Goal: Task Accomplishment & Management: Complete application form

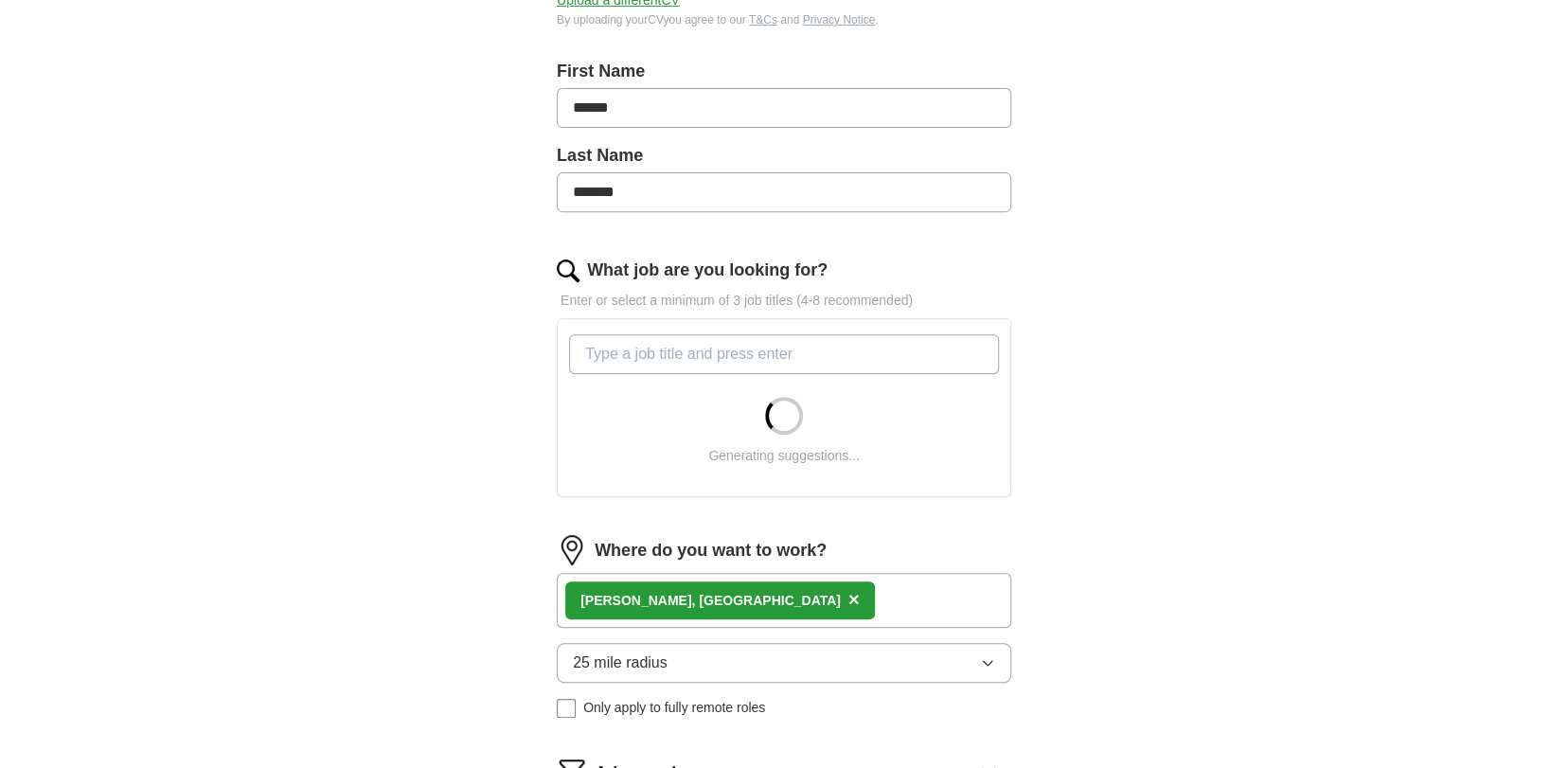
scroll to position [473, 0]
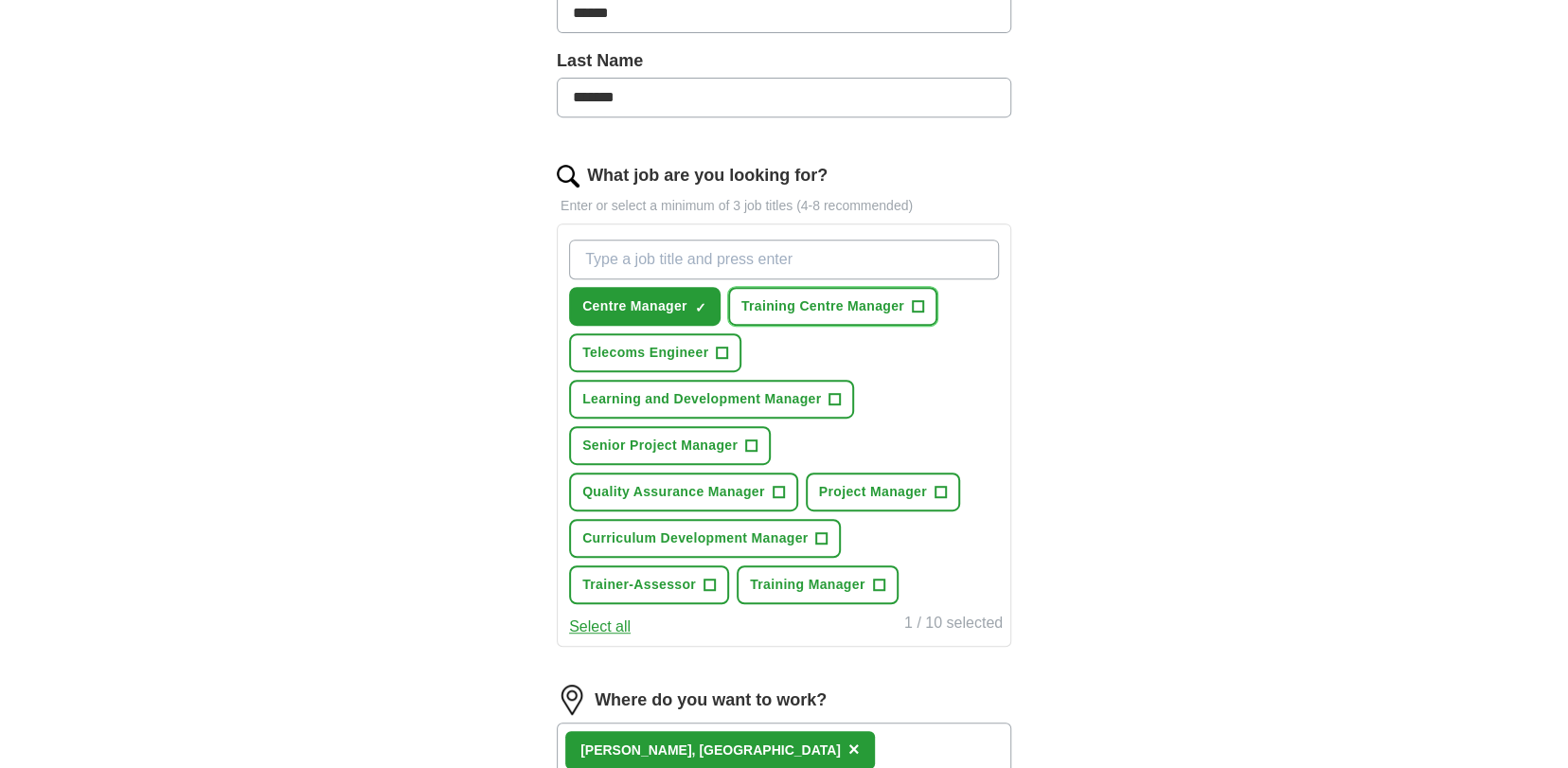
click at [916, 300] on span "+" at bounding box center [918, 307] width 11 height 15
click at [720, 353] on span "+" at bounding box center [723, 353] width 11 height 15
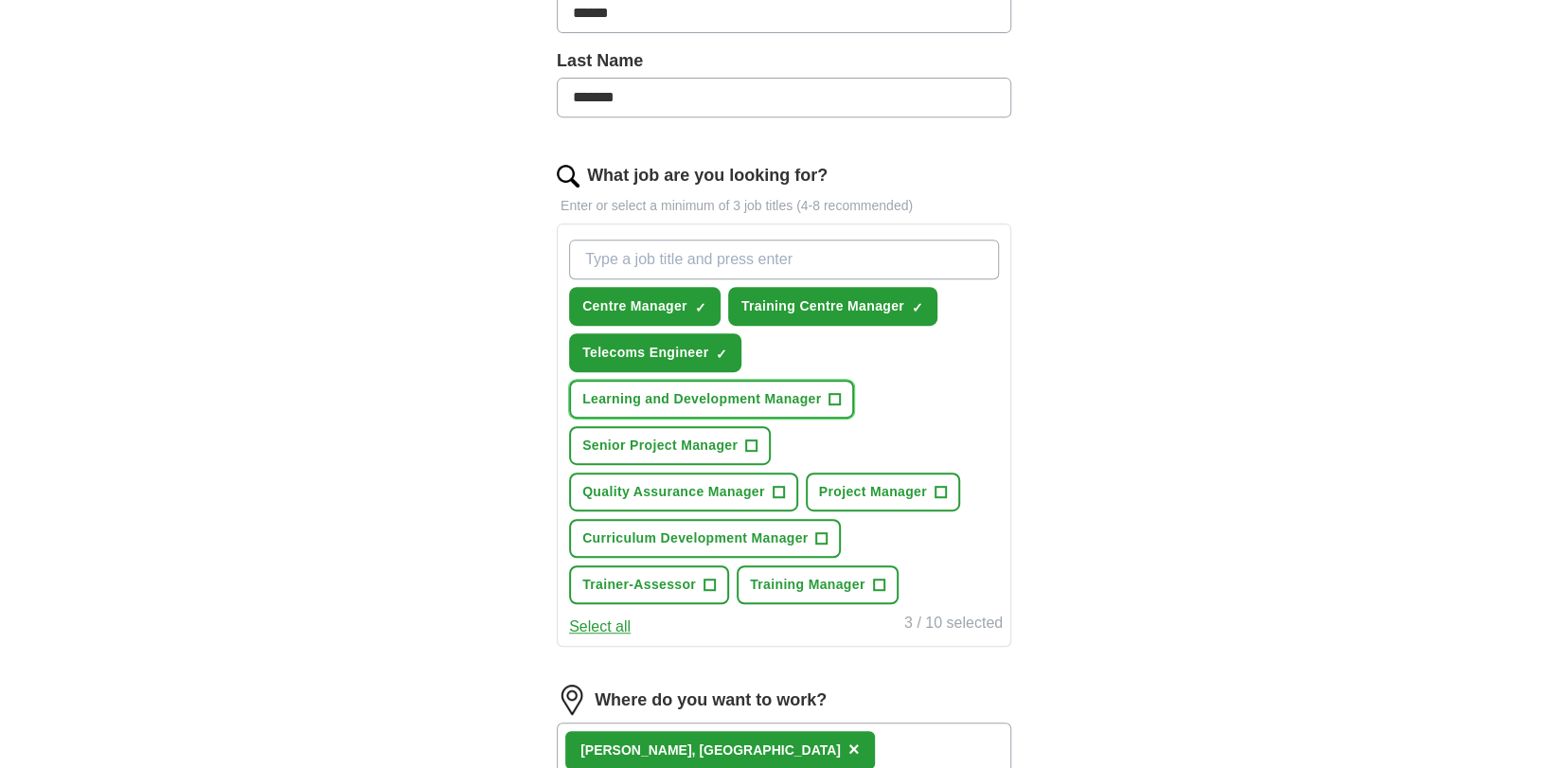
click at [831, 393] on span "+" at bounding box center [836, 400] width 11 height 15
click at [752, 441] on span "+" at bounding box center [751, 447] width 11 height 15
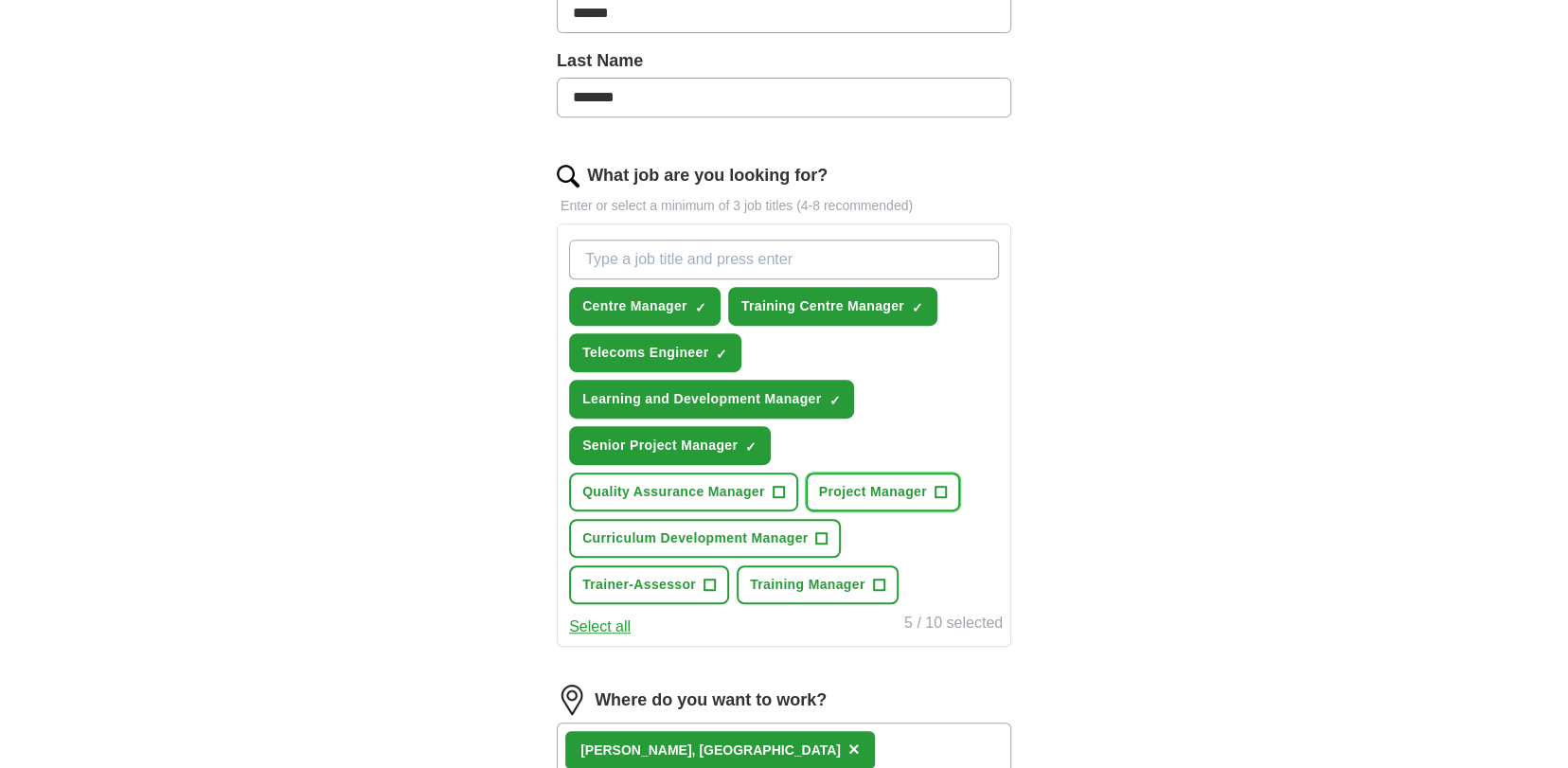
click at [935, 485] on span "+" at bounding box center [940, 493] width 11 height 15
click at [878, 578] on span "+" at bounding box center [879, 585] width 11 height 15
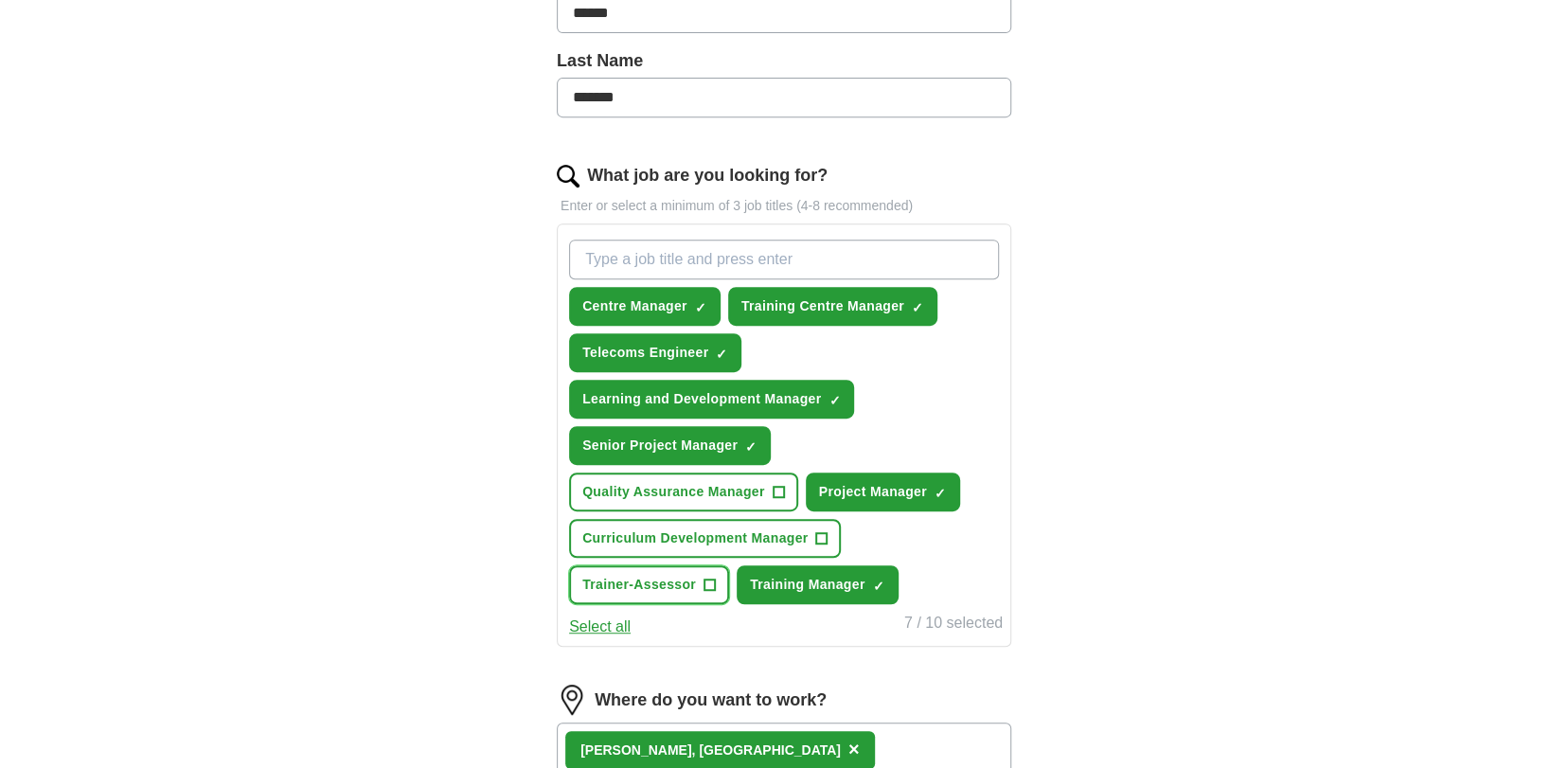
click at [708, 578] on span "+" at bounding box center [709, 585] width 11 height 15
click at [773, 490] on span "+" at bounding box center [778, 493] width 11 height 15
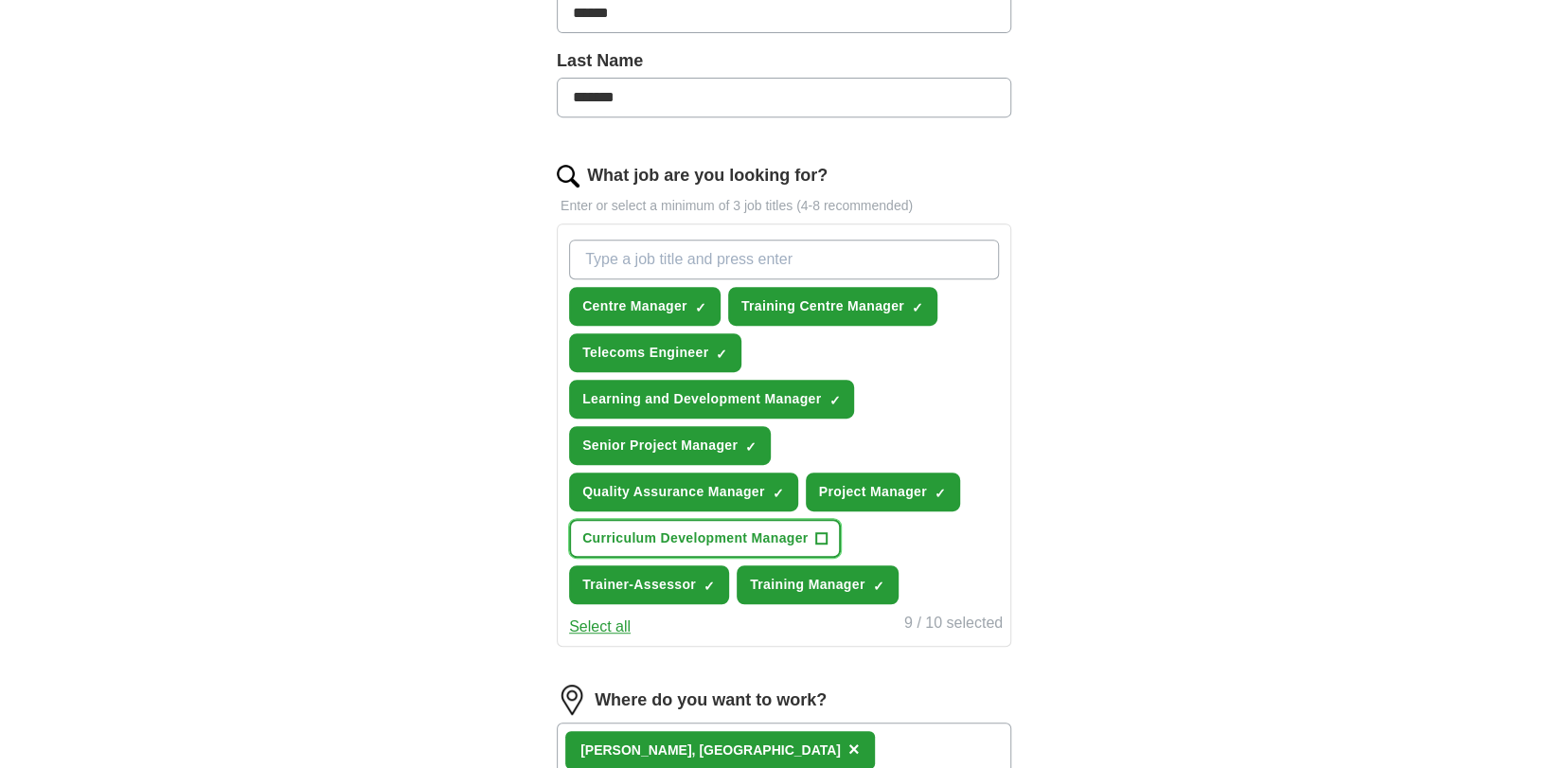
click at [821, 533] on span "+" at bounding box center [822, 539] width 11 height 15
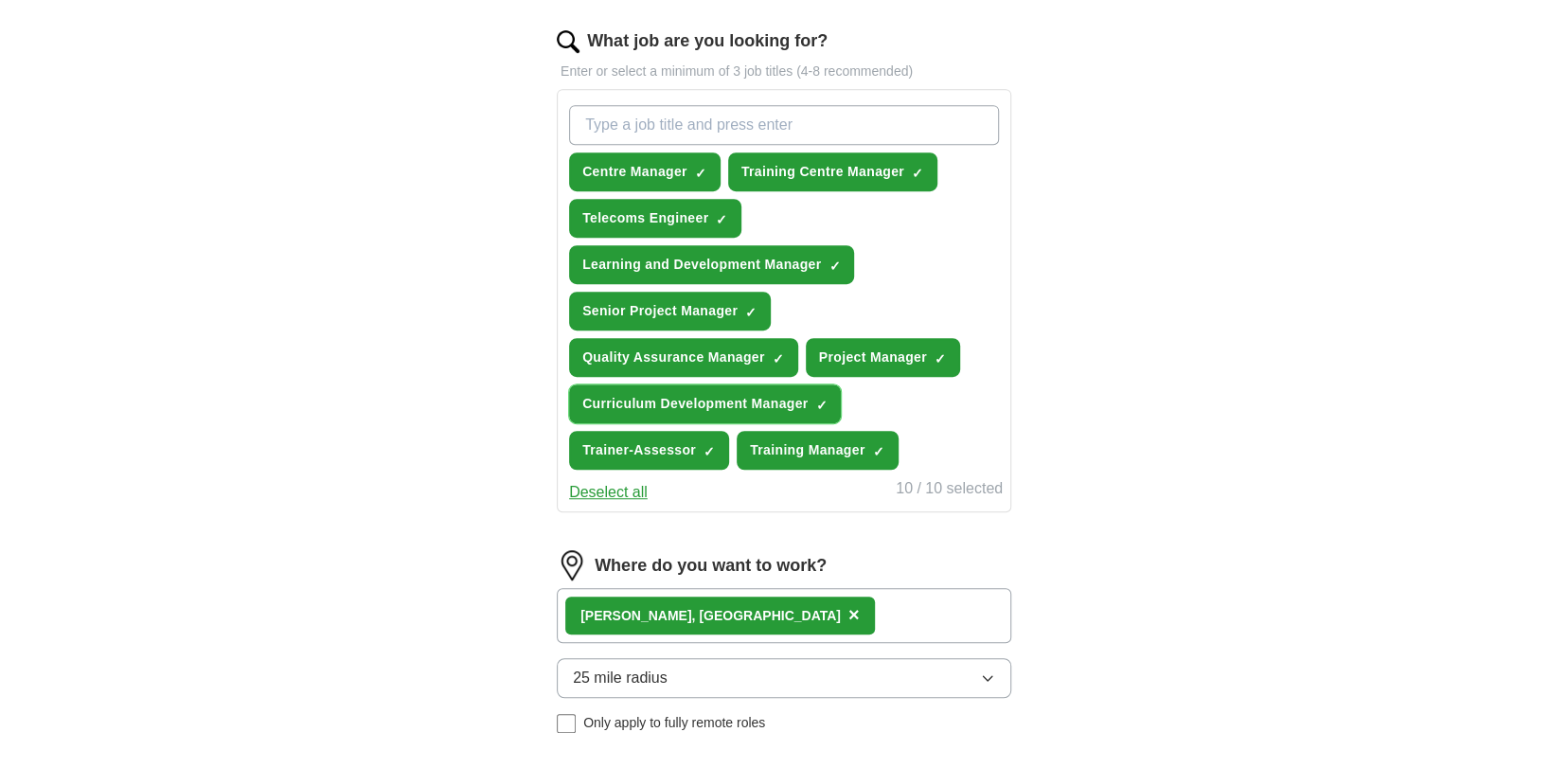
scroll to position [757, 0]
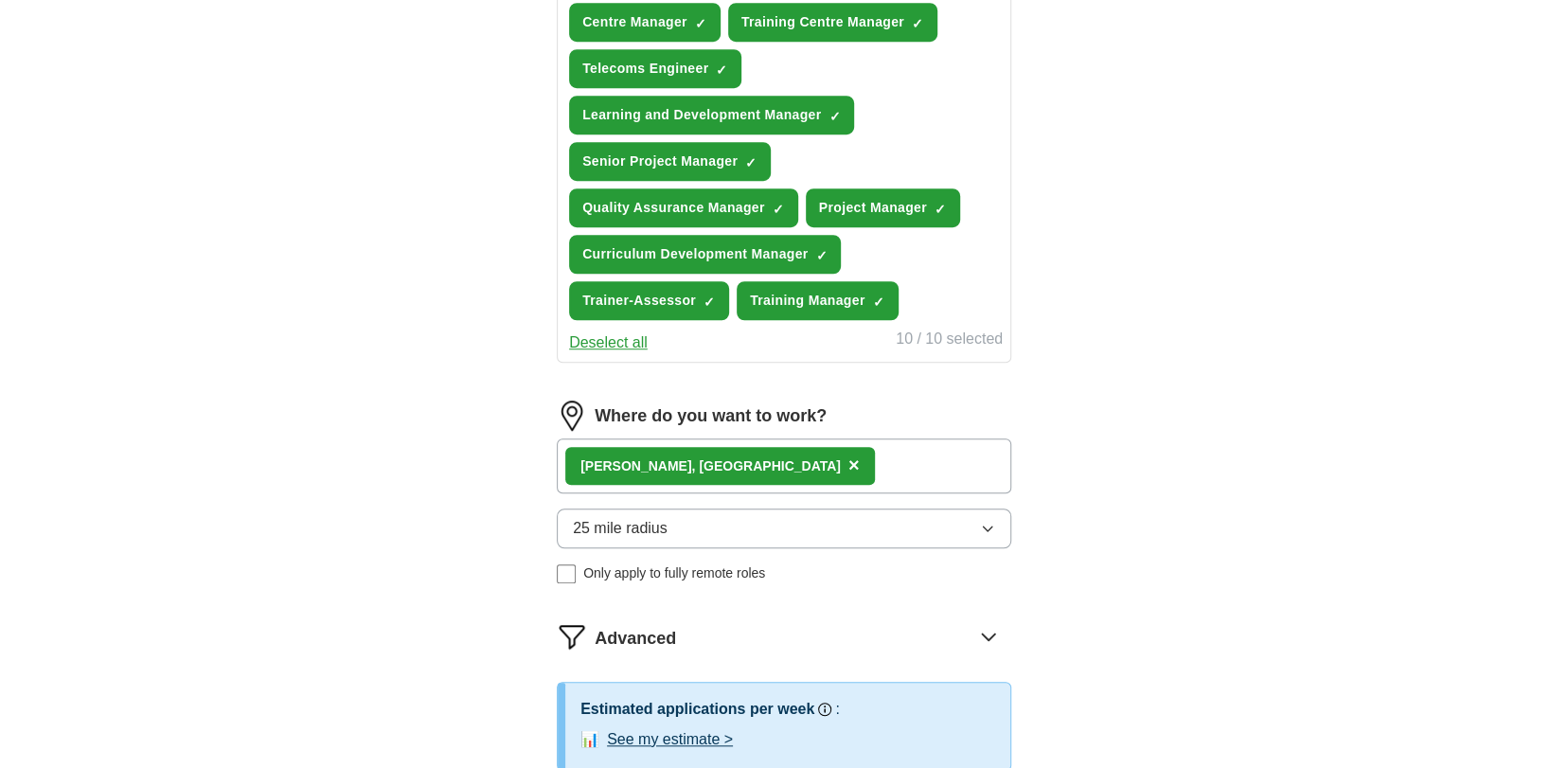
click at [903, 525] on button "25 mile radius" at bounding box center [783, 529] width 454 height 40
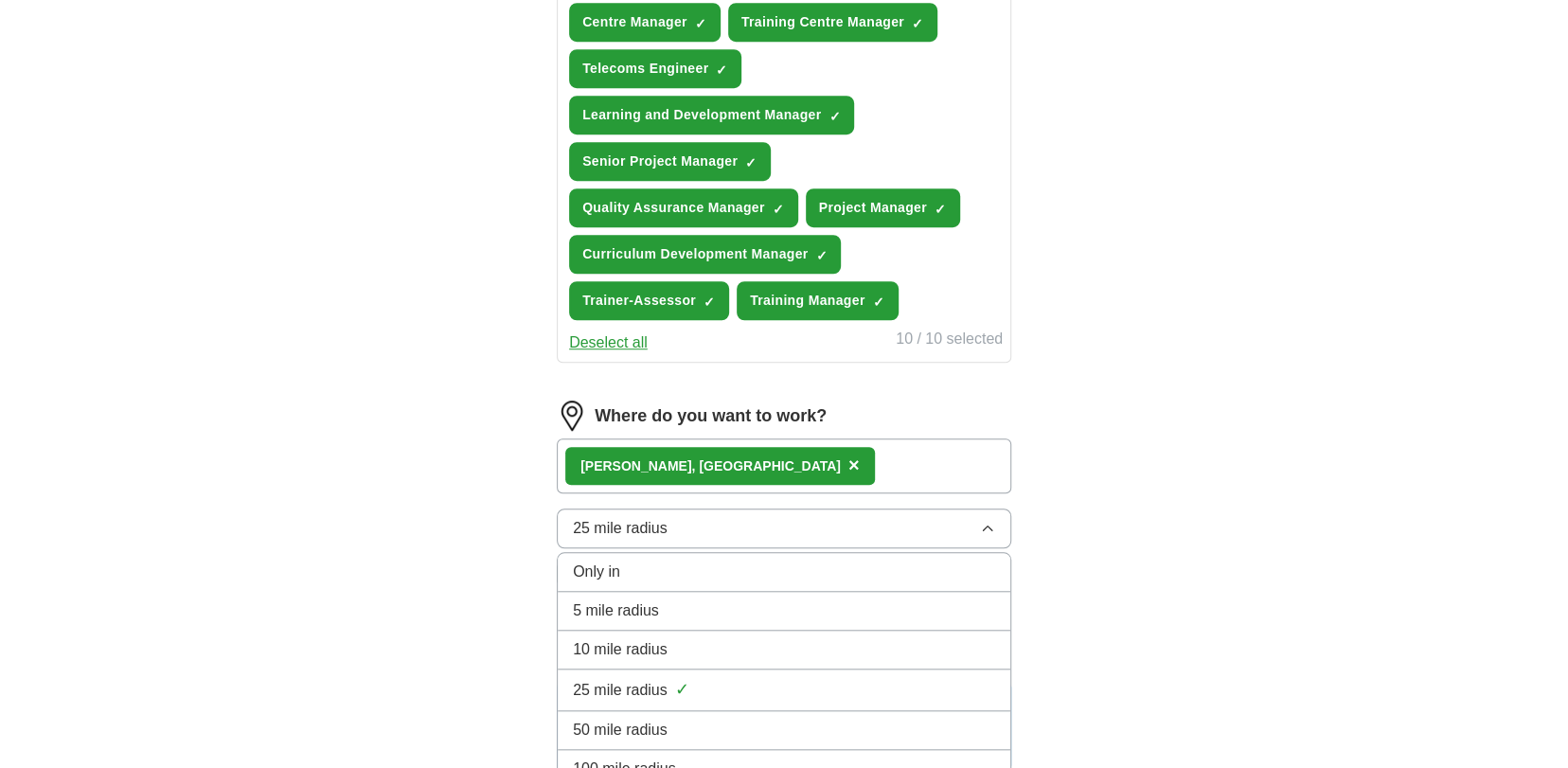
click at [691, 719] on div "50 mile radius" at bounding box center [784, 731] width 423 height 23
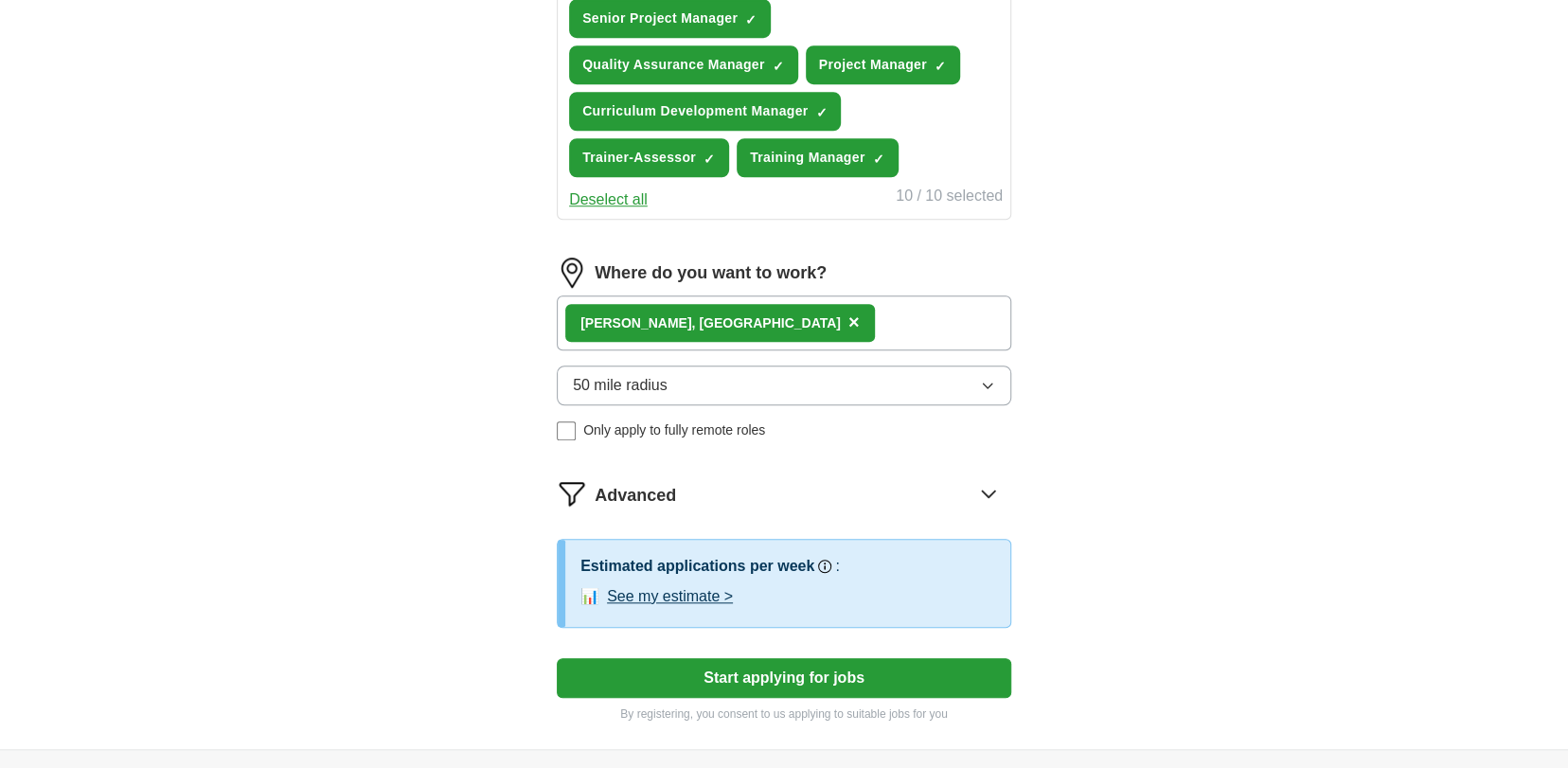
scroll to position [947, 0]
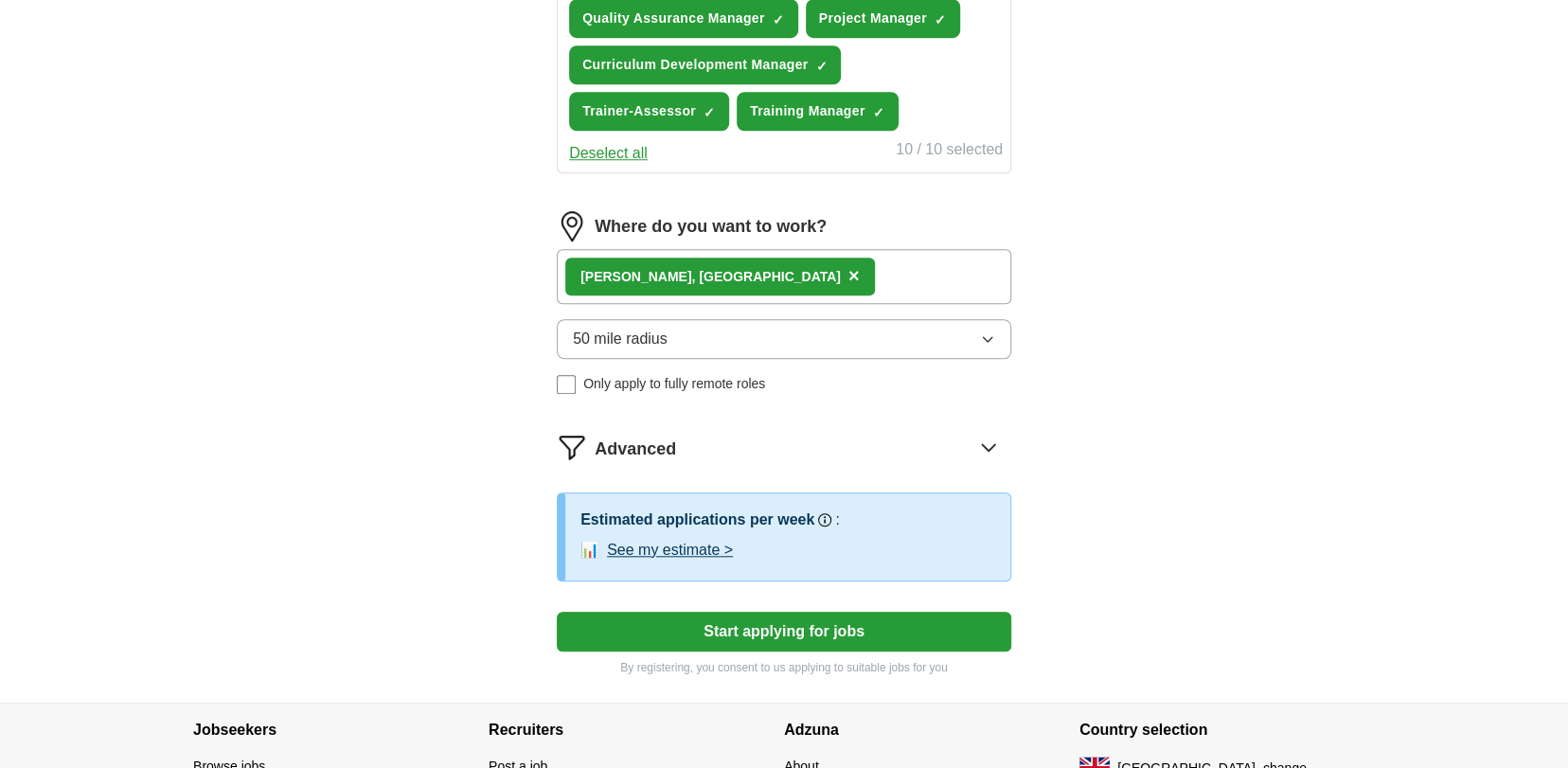
click at [686, 548] on button "See my estimate >" at bounding box center [670, 550] width 126 height 23
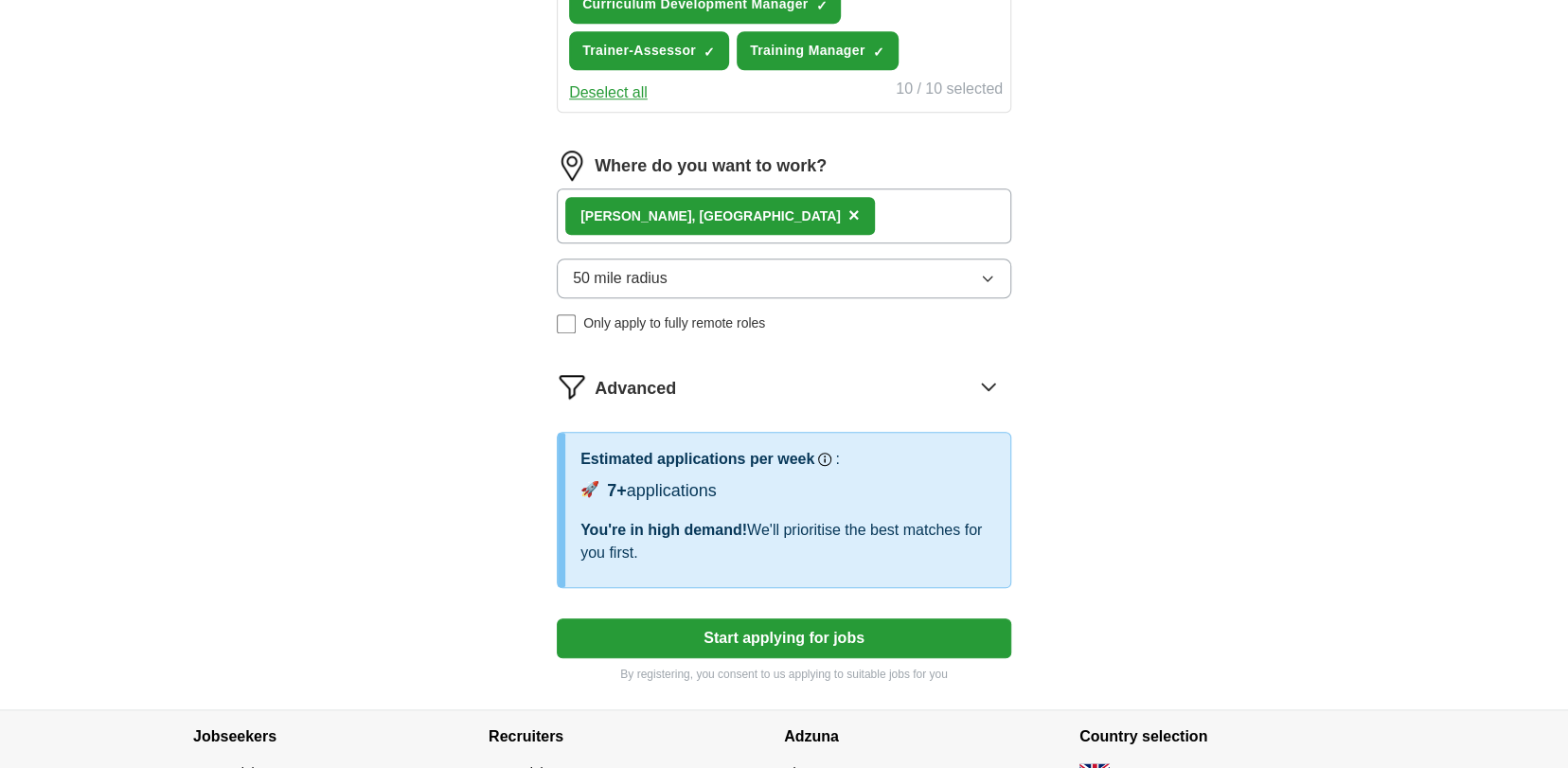
scroll to position [1042, 0]
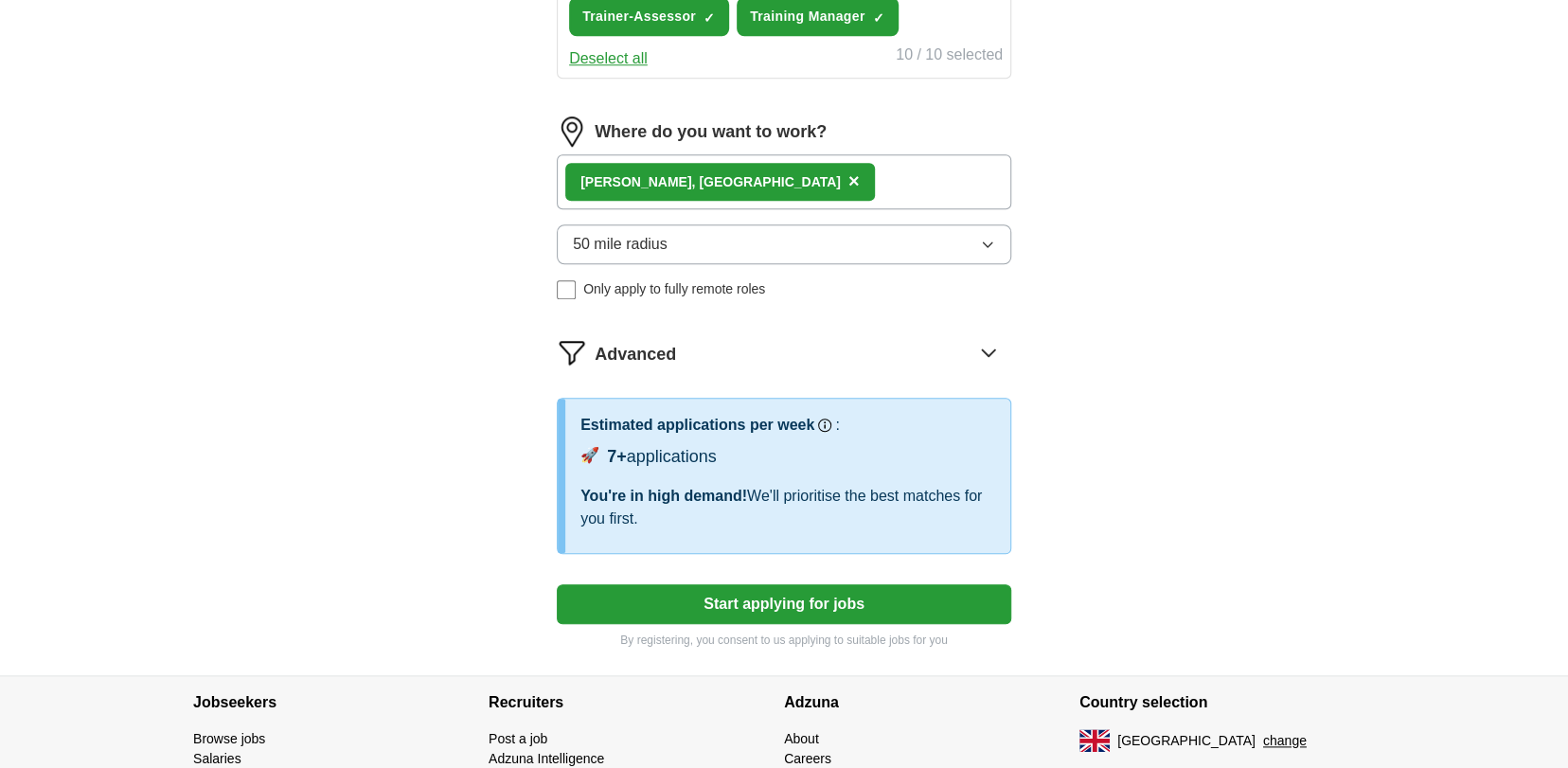
click at [782, 588] on button "Start applying for jobs" at bounding box center [783, 604] width 454 height 40
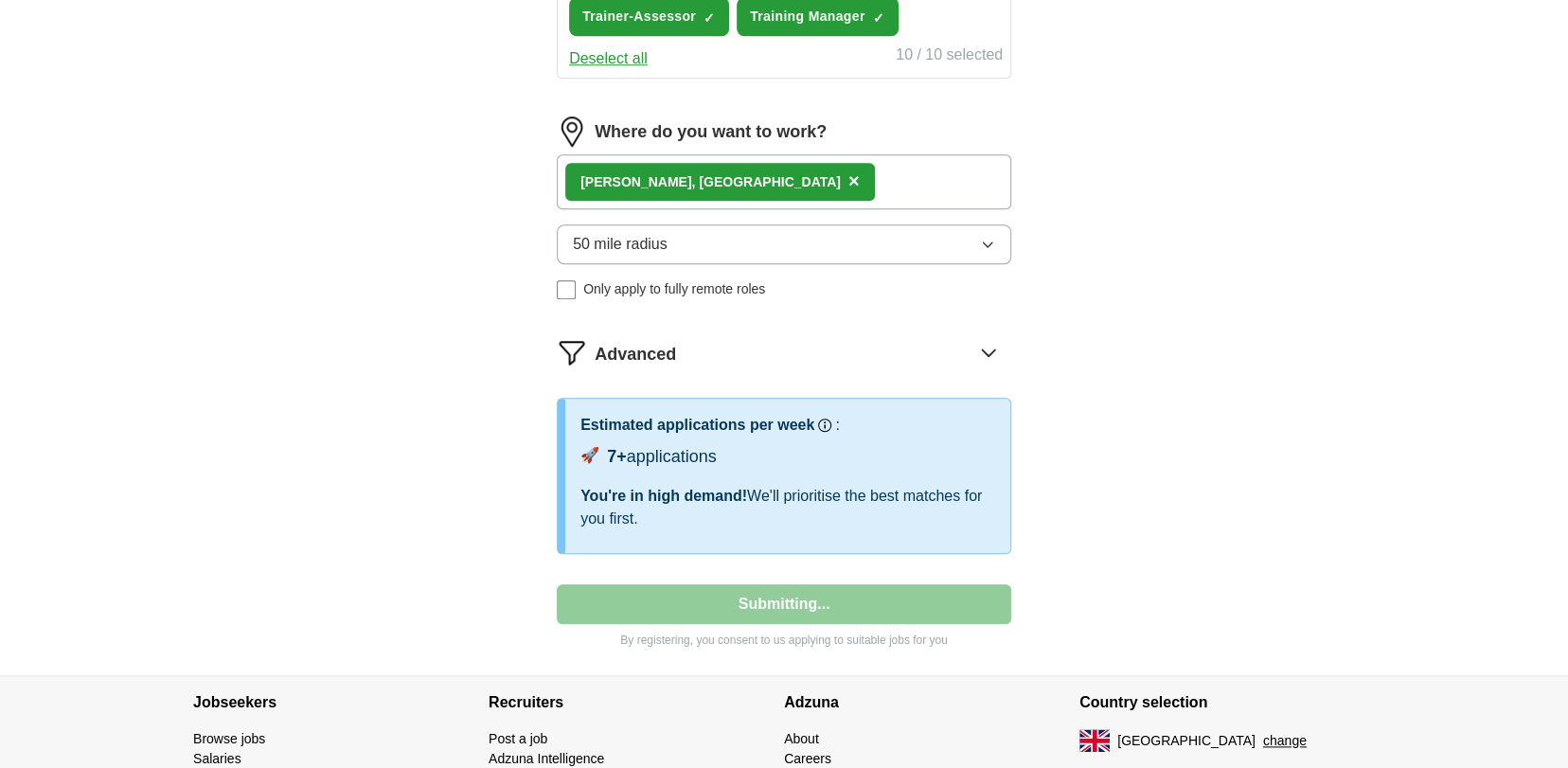
select select "**"
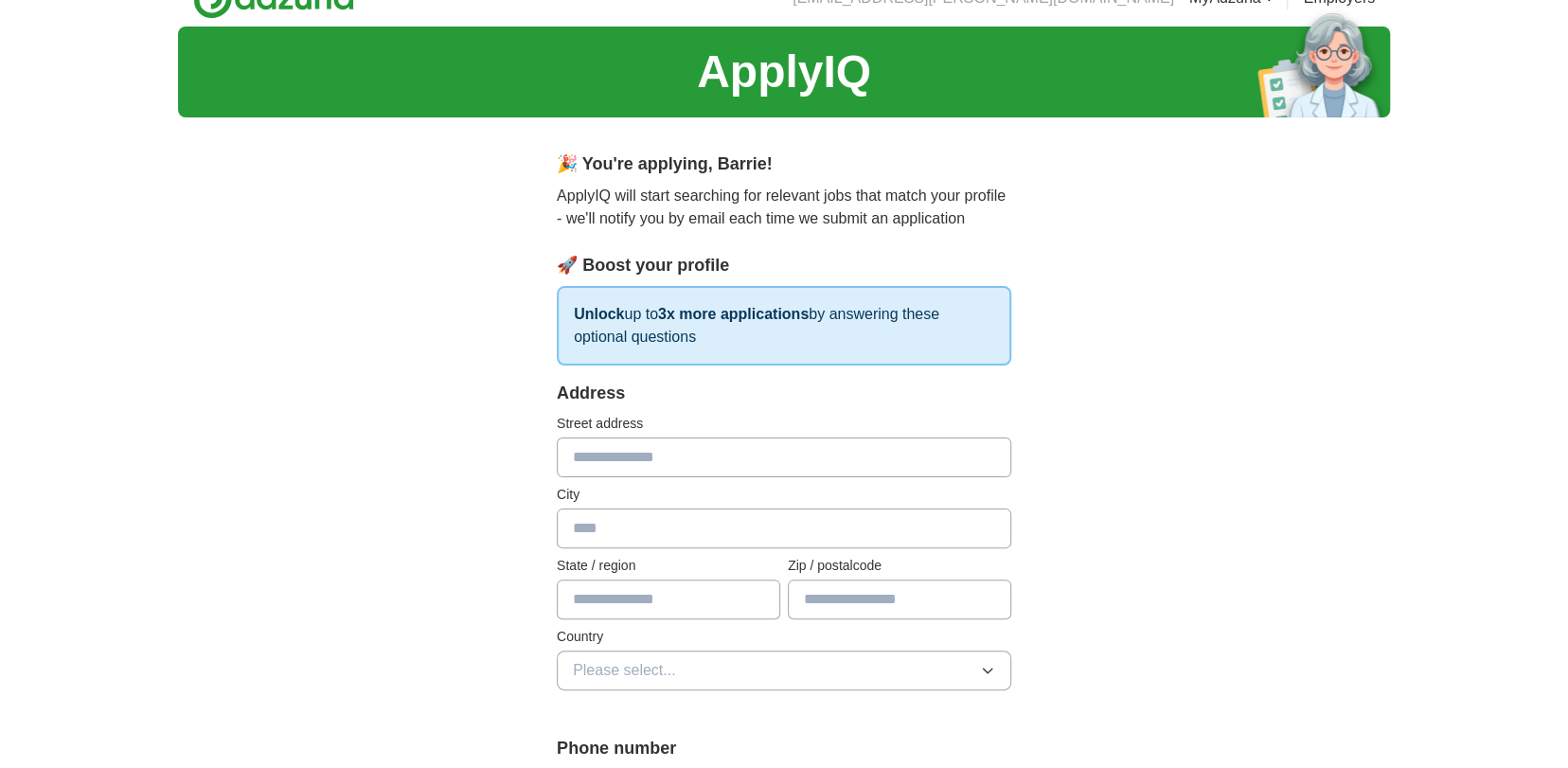
scroll to position [0, 0]
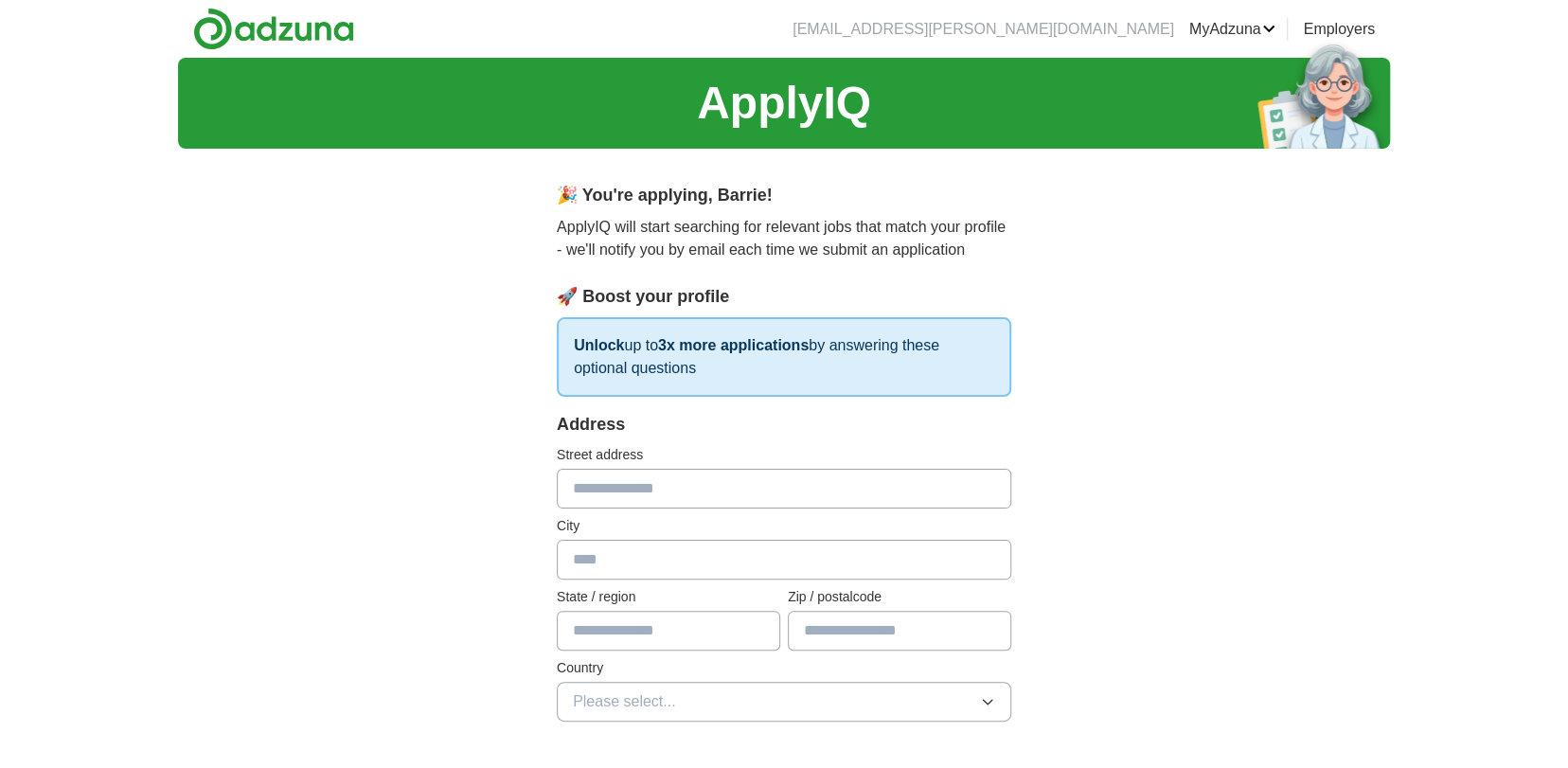
click at [655, 487] on input "text" at bounding box center [783, 489] width 454 height 40
type input "**********"
type input "*****"
type input "**********"
type input "*******"
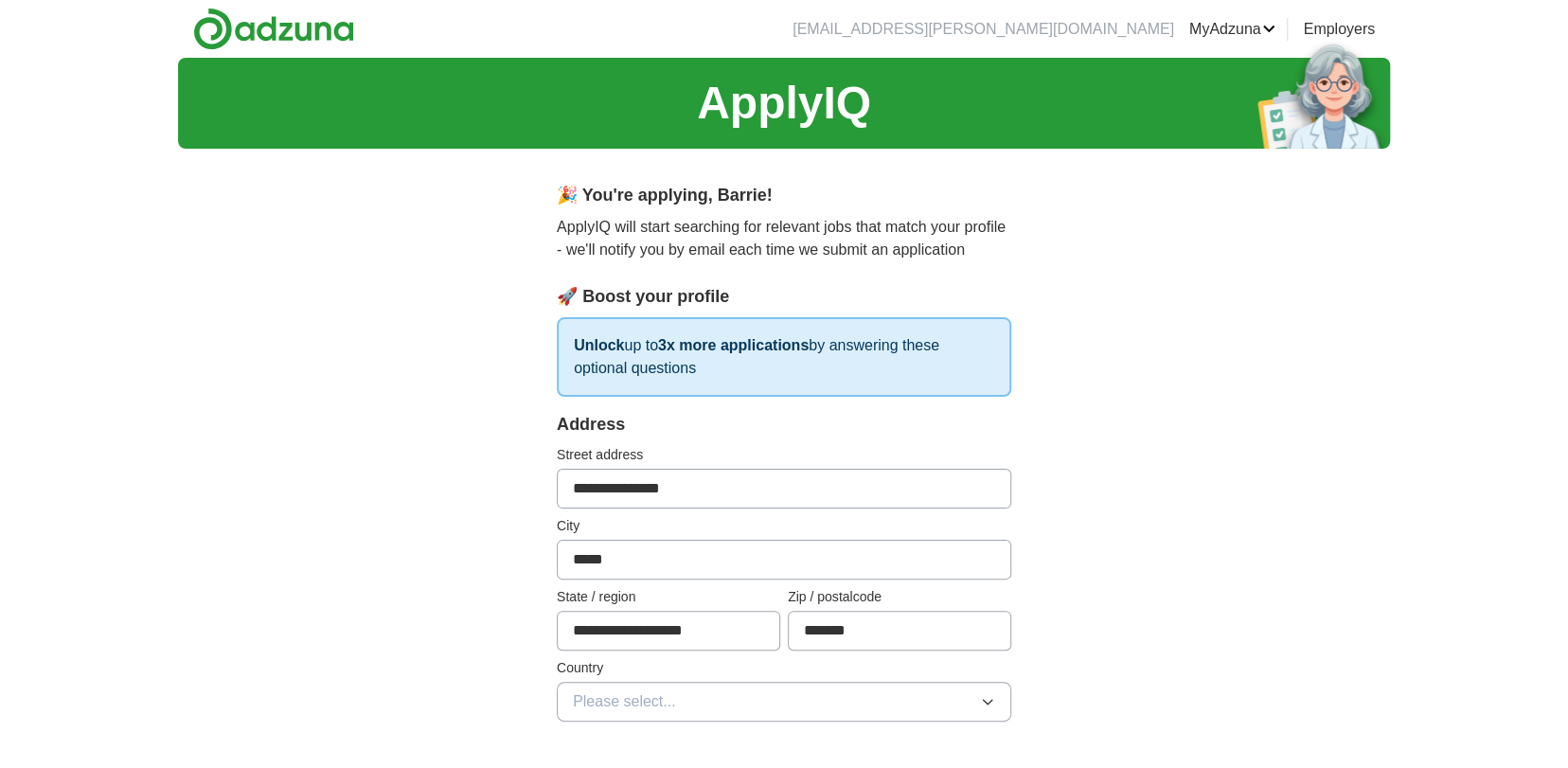
click at [772, 694] on button "Please select..." at bounding box center [783, 702] width 454 height 40
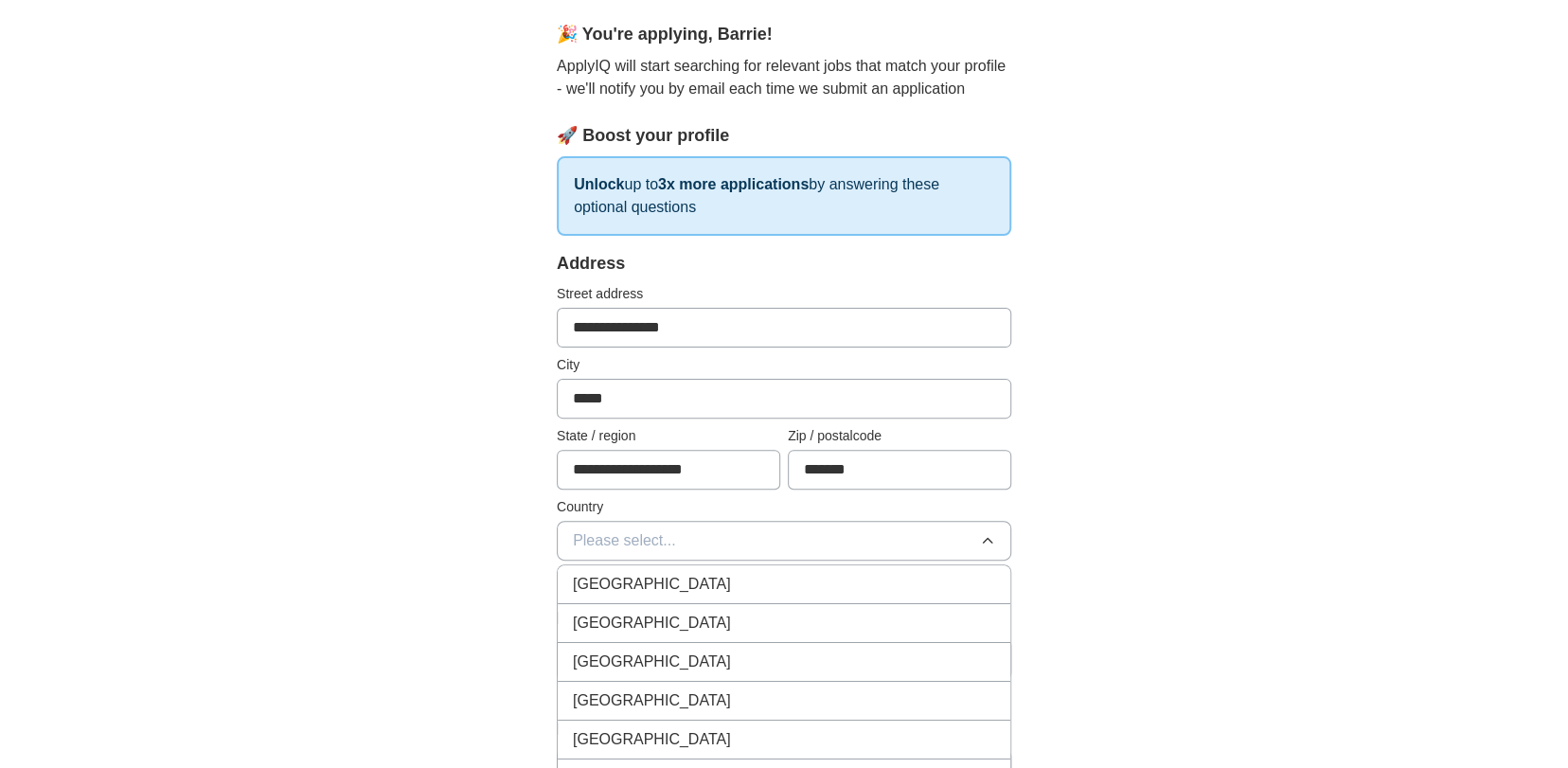
scroll to position [189, 0]
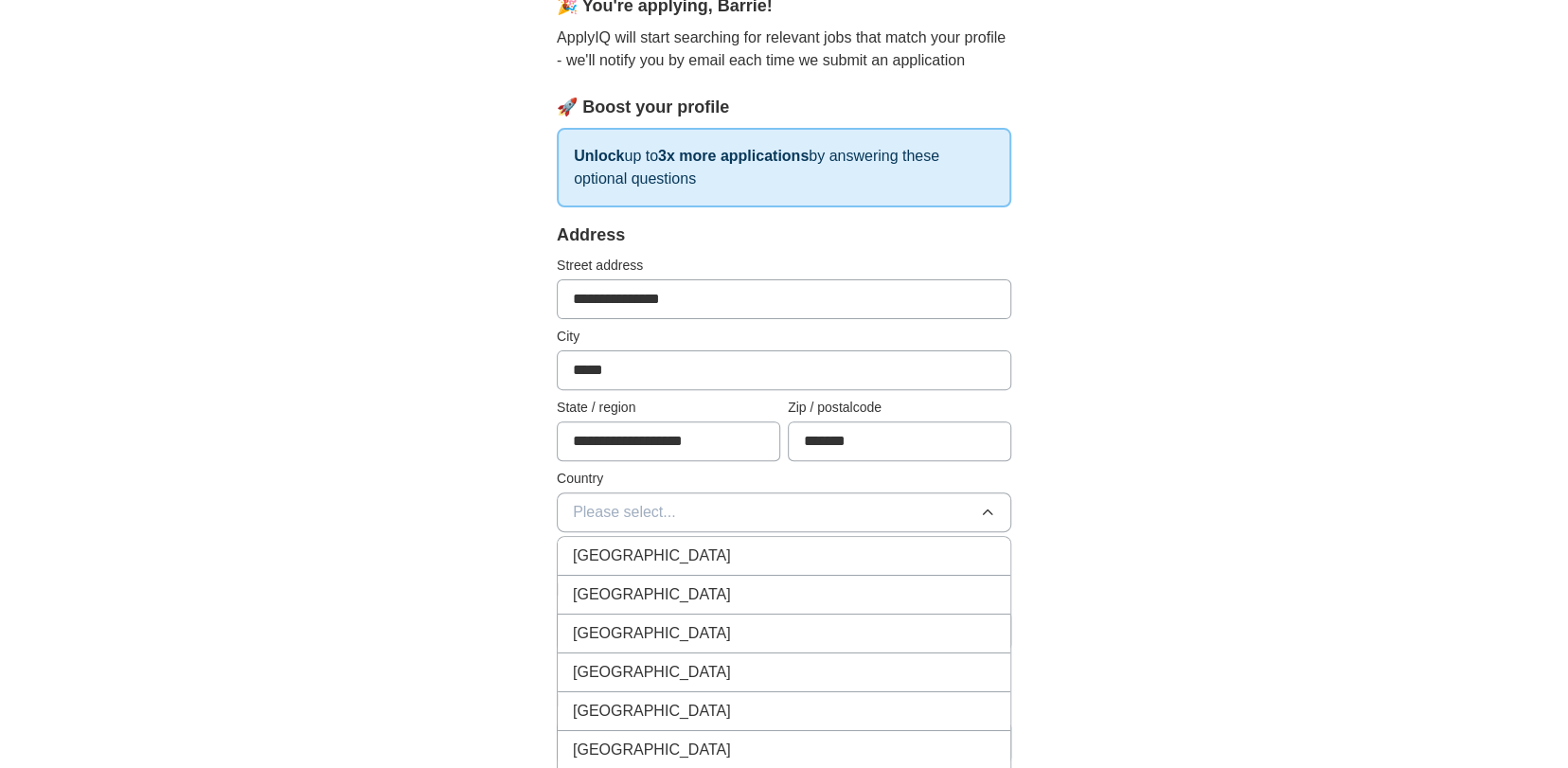
click at [730, 558] on div "[GEOGRAPHIC_DATA]" at bounding box center [784, 556] width 423 height 23
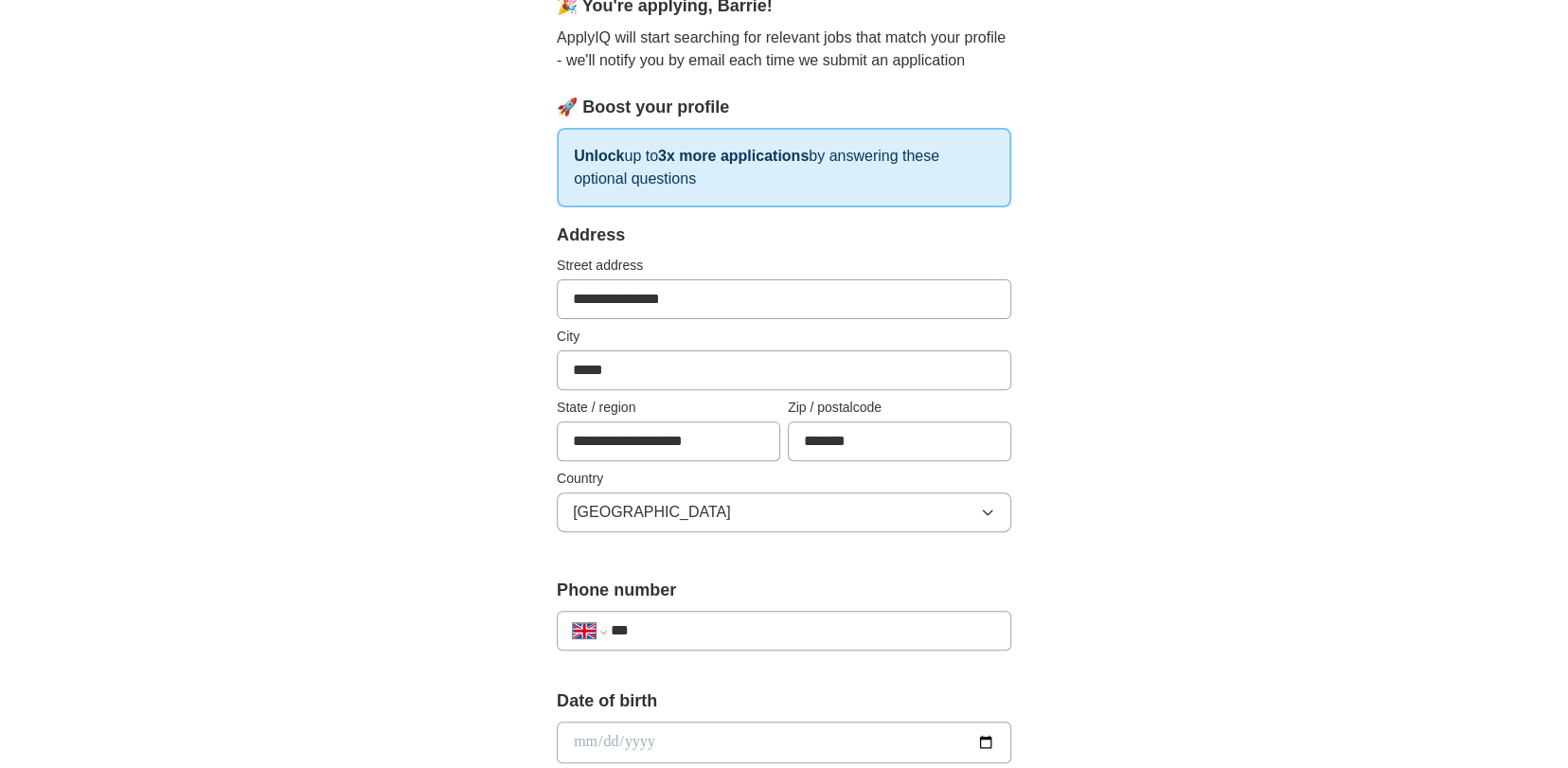
click at [747, 629] on input "***" at bounding box center [803, 631] width 384 height 23
type input "**********"
click at [738, 726] on input "date" at bounding box center [783, 743] width 454 height 42
type input "**********"
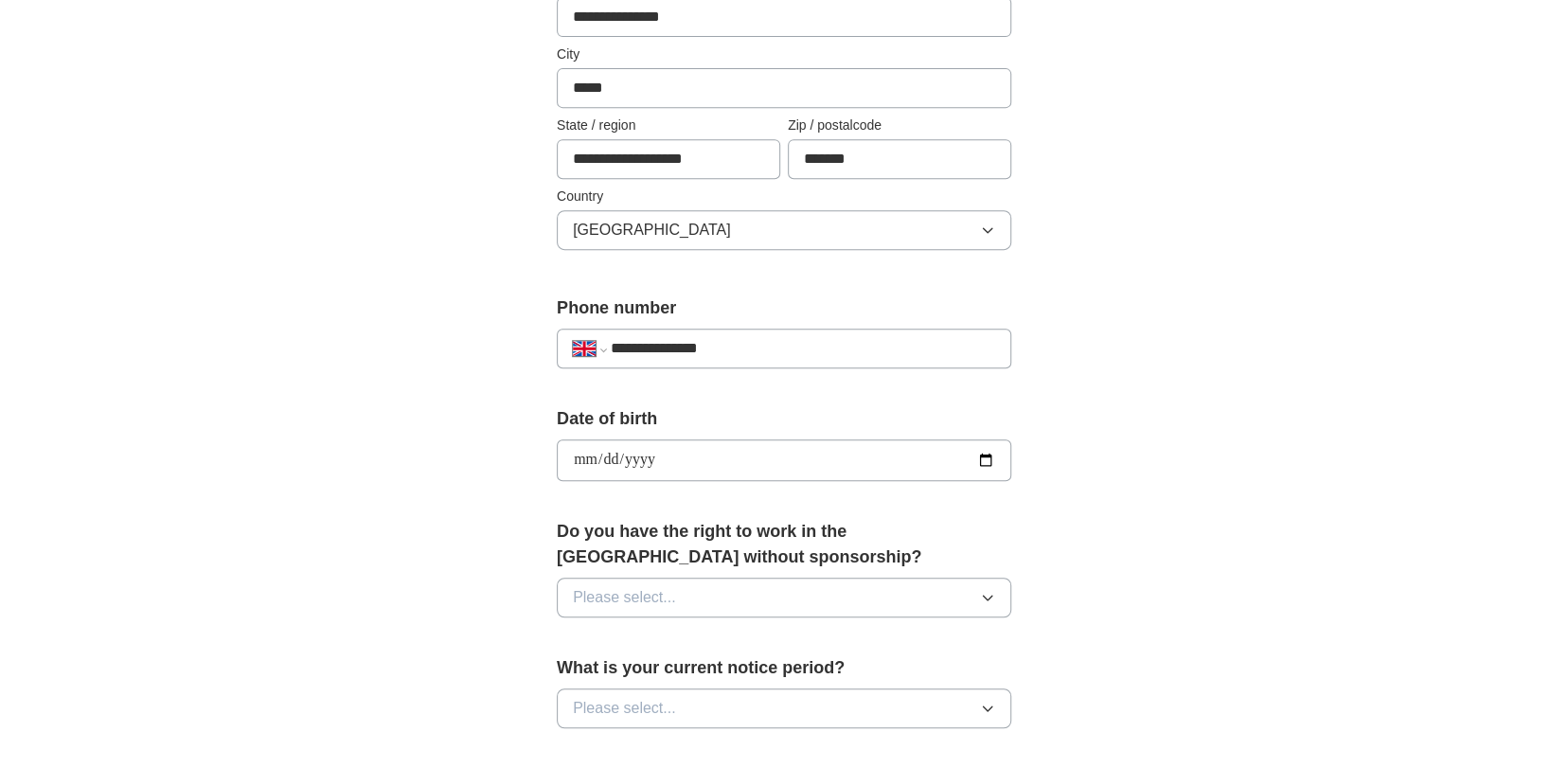
scroll to position [473, 0]
click at [841, 595] on button "Please select..." at bounding box center [783, 596] width 454 height 40
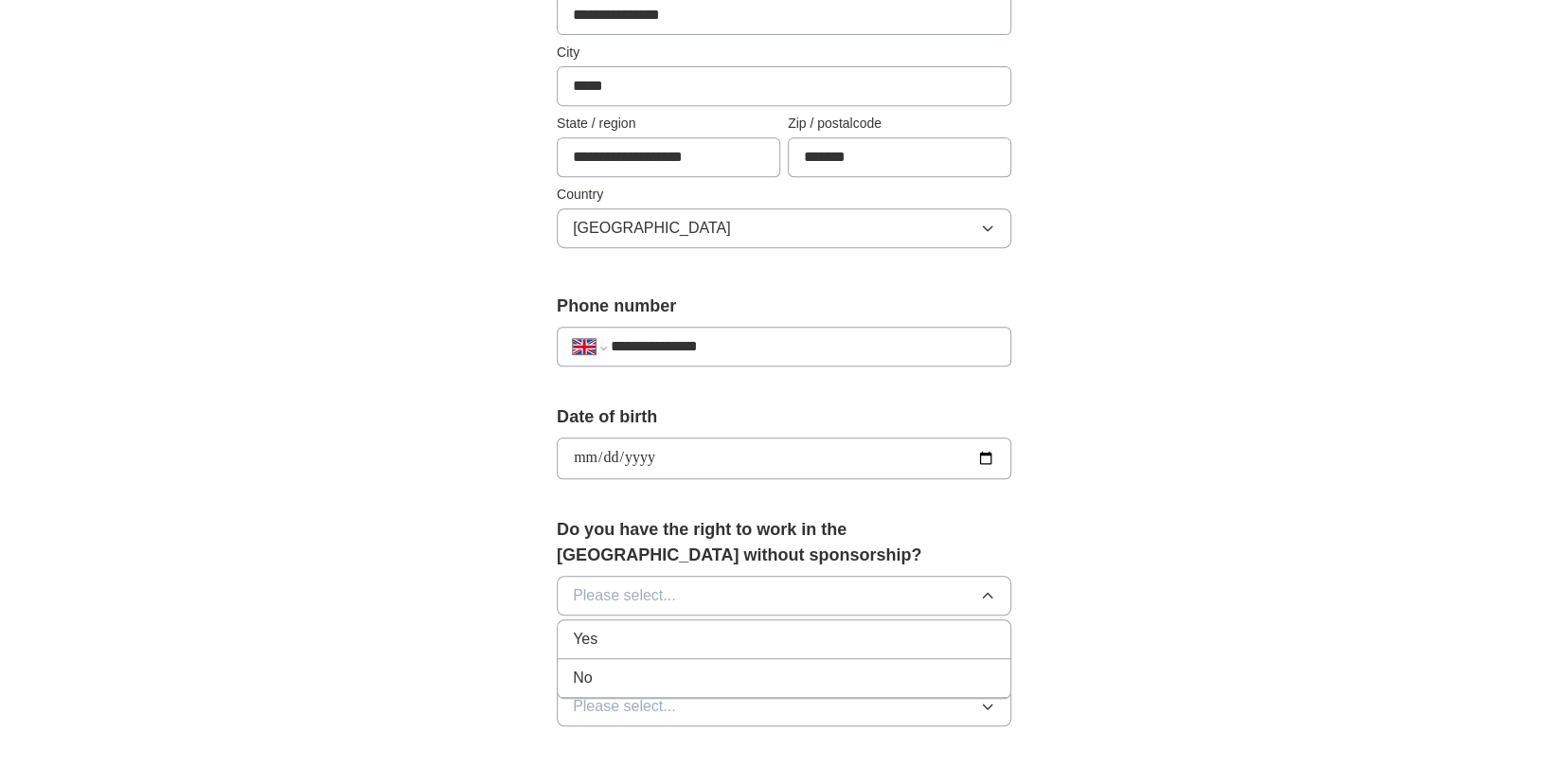
click at [739, 631] on div "Yes" at bounding box center [784, 640] width 423 height 23
click at [794, 696] on button "Please select..." at bounding box center [783, 707] width 454 height 40
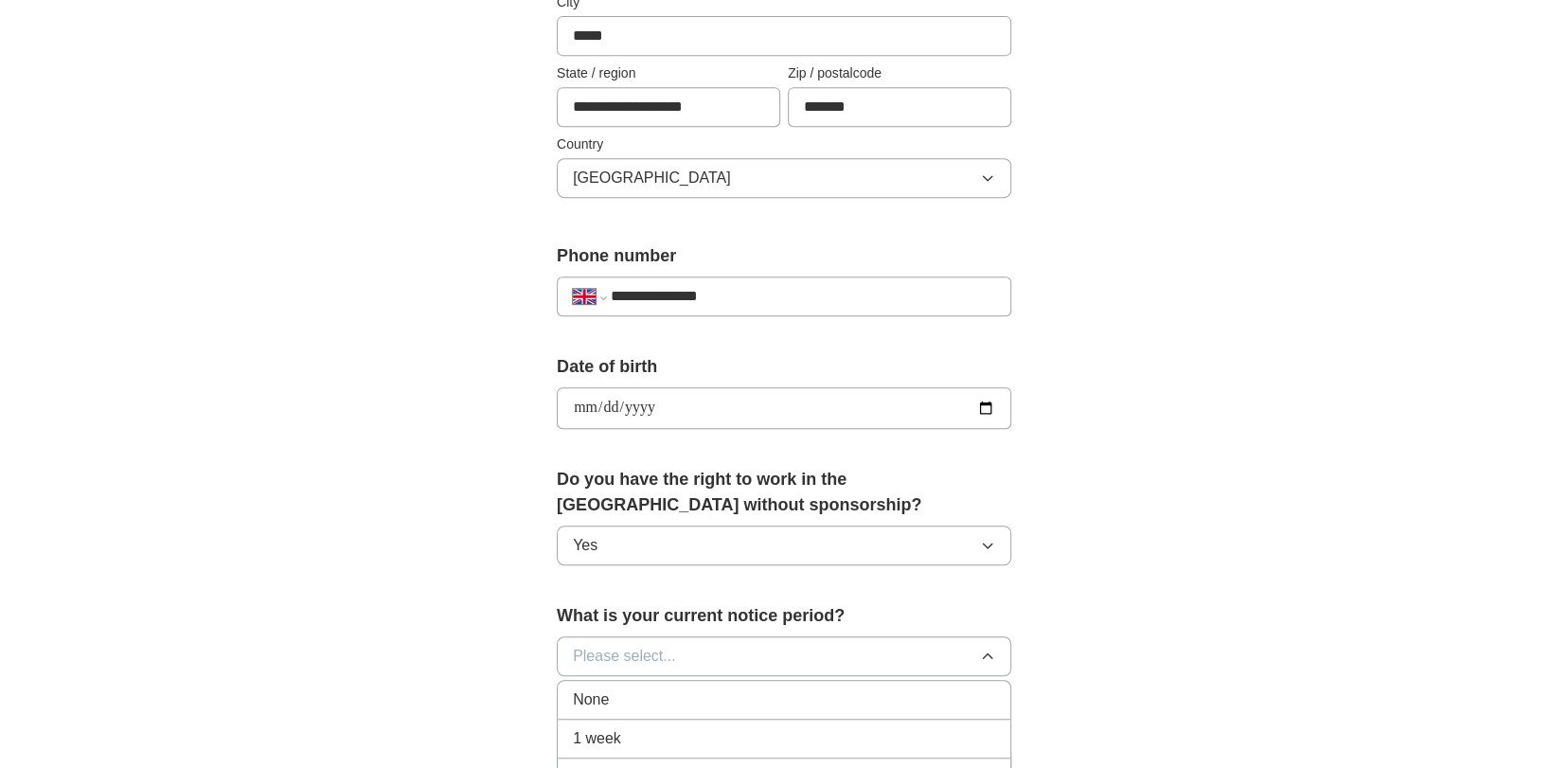
scroll to position [663, 0]
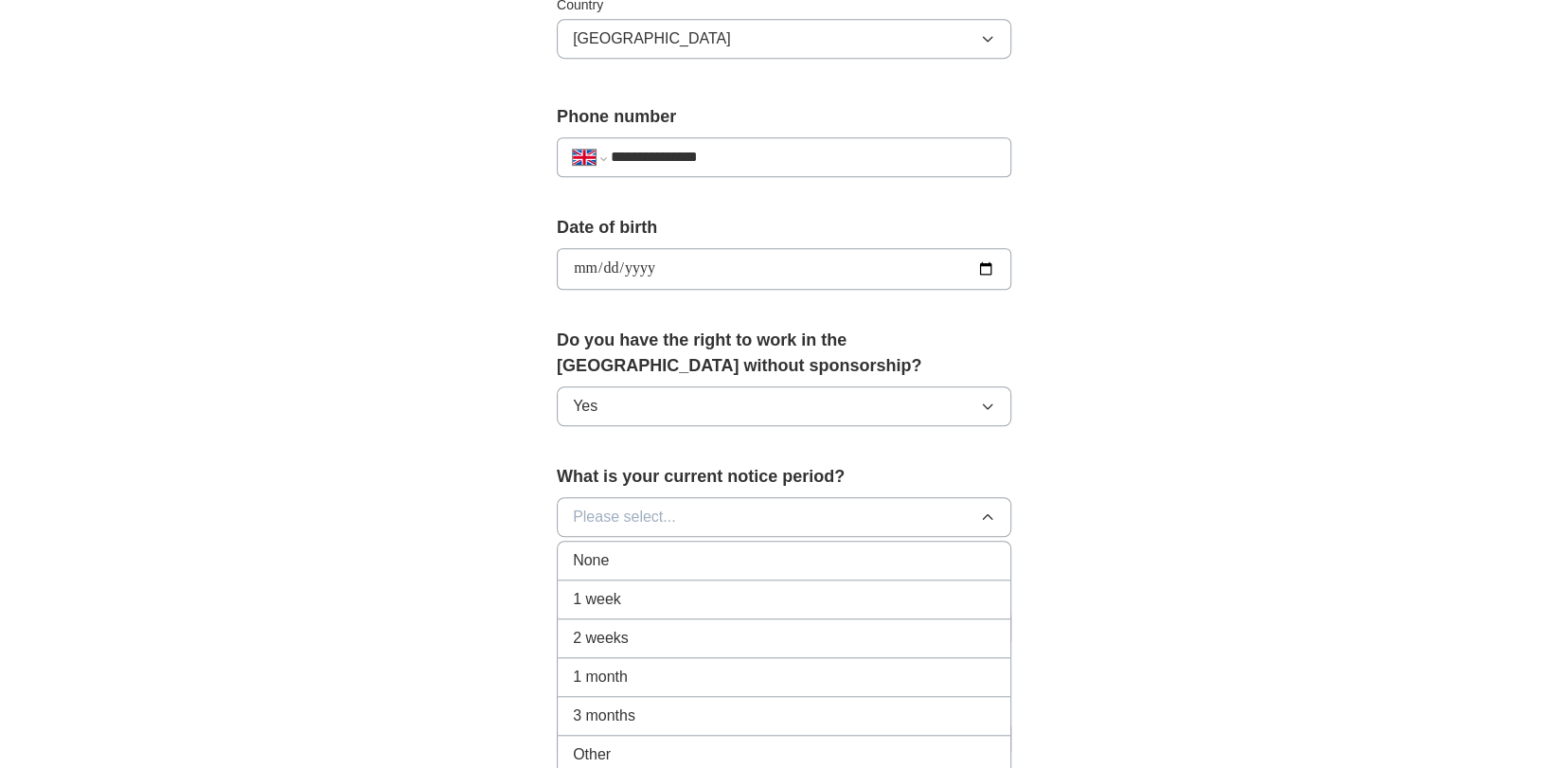
click at [763, 674] on div "1 month" at bounding box center [784, 677] width 423 height 23
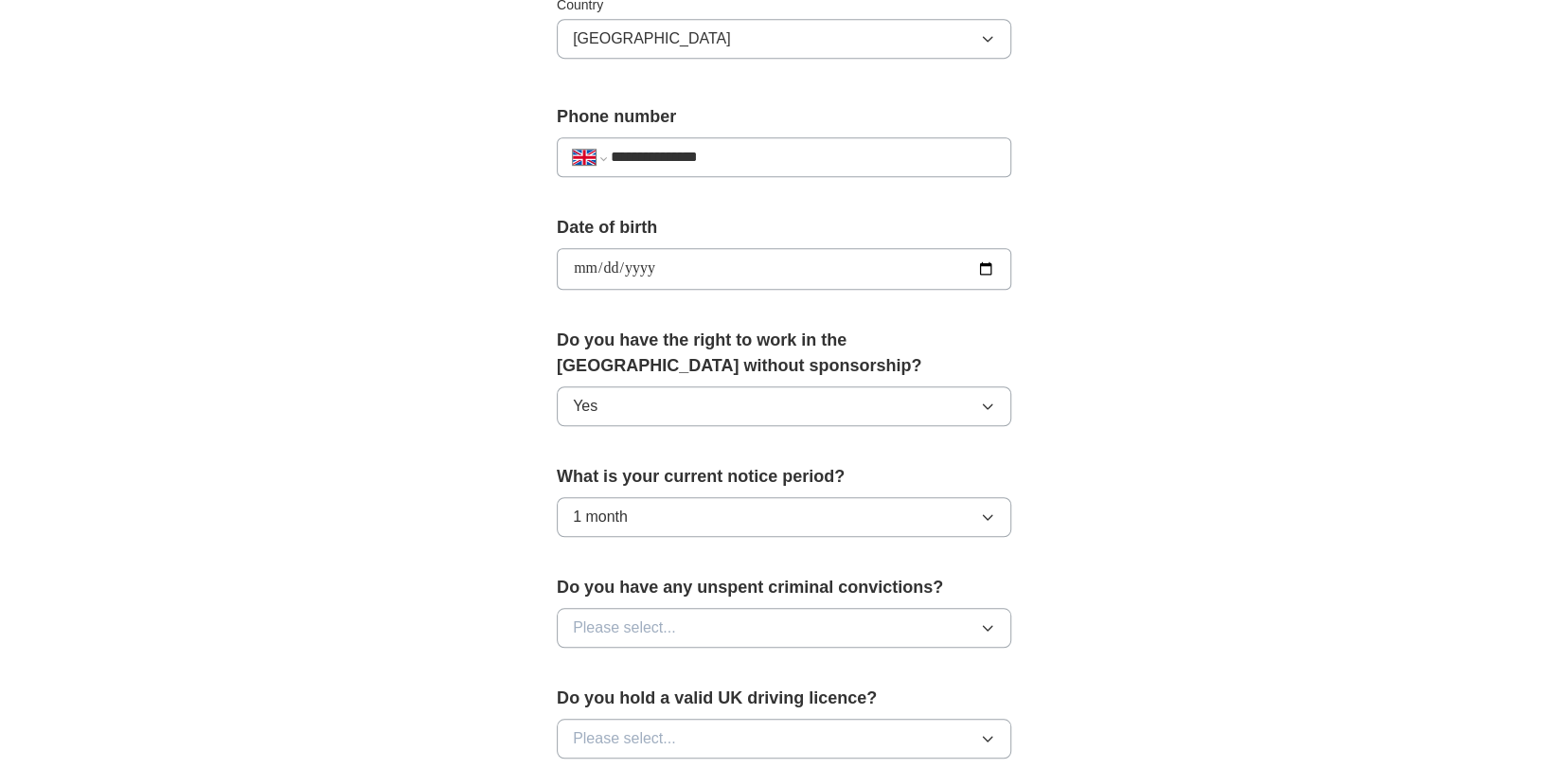
click at [767, 625] on button "Please select..." at bounding box center [783, 628] width 454 height 40
click at [733, 710] on div "No" at bounding box center [784, 711] width 423 height 23
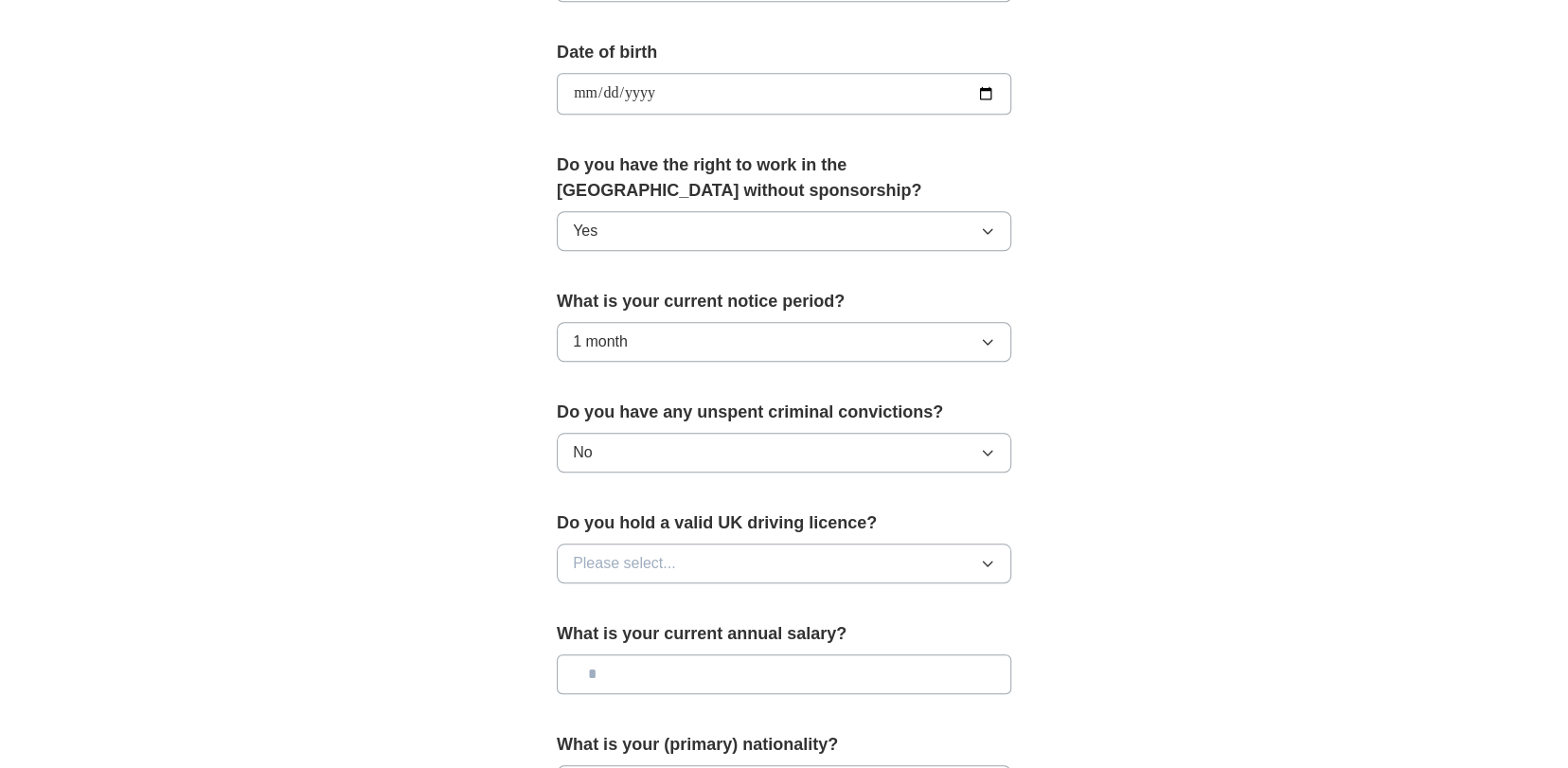
scroll to position [852, 0]
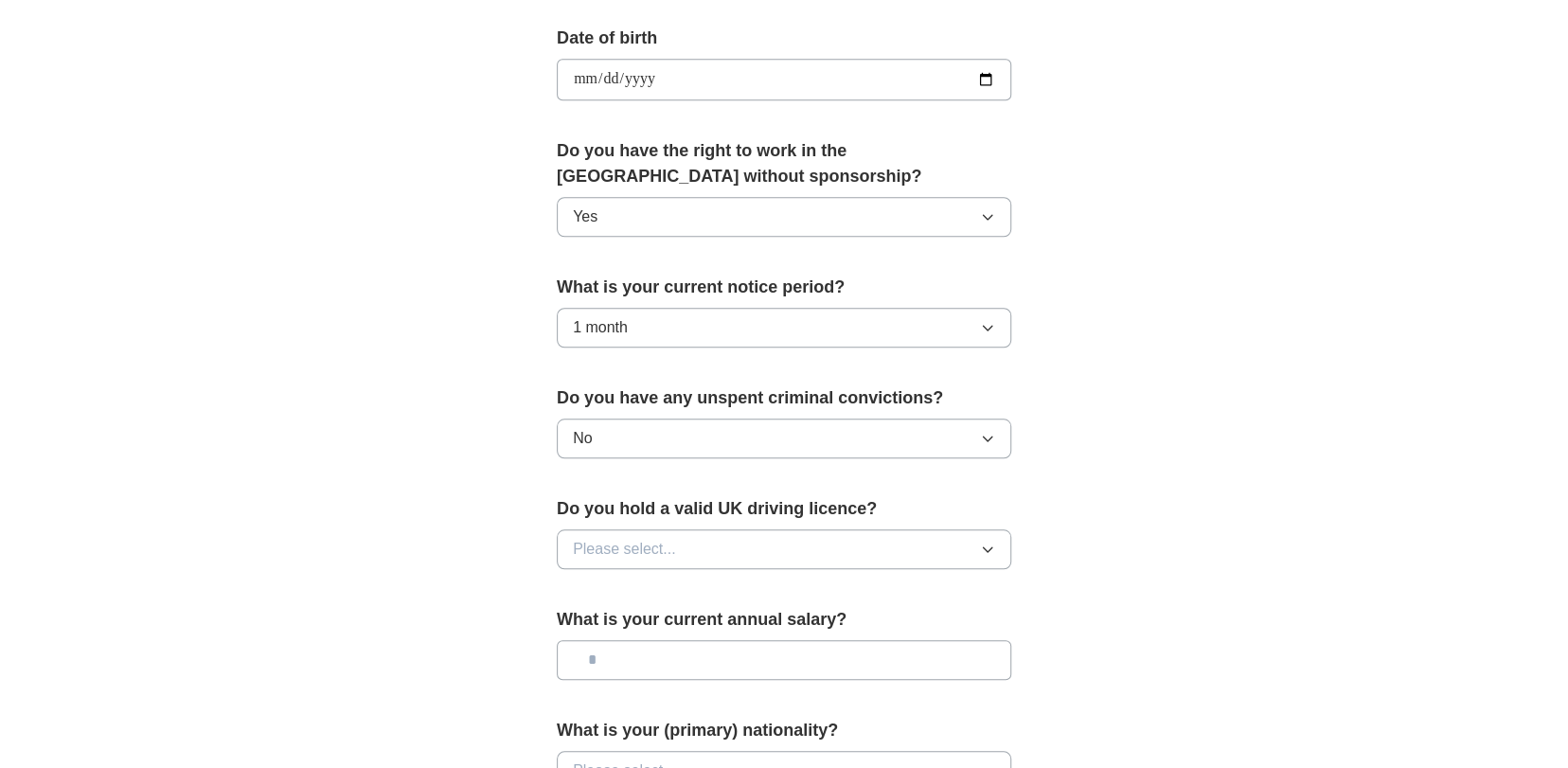
click at [746, 548] on button "Please select..." at bounding box center [783, 550] width 454 height 40
click at [725, 593] on div "Yes" at bounding box center [784, 593] width 423 height 23
click at [780, 663] on input "text" at bounding box center [783, 660] width 454 height 40
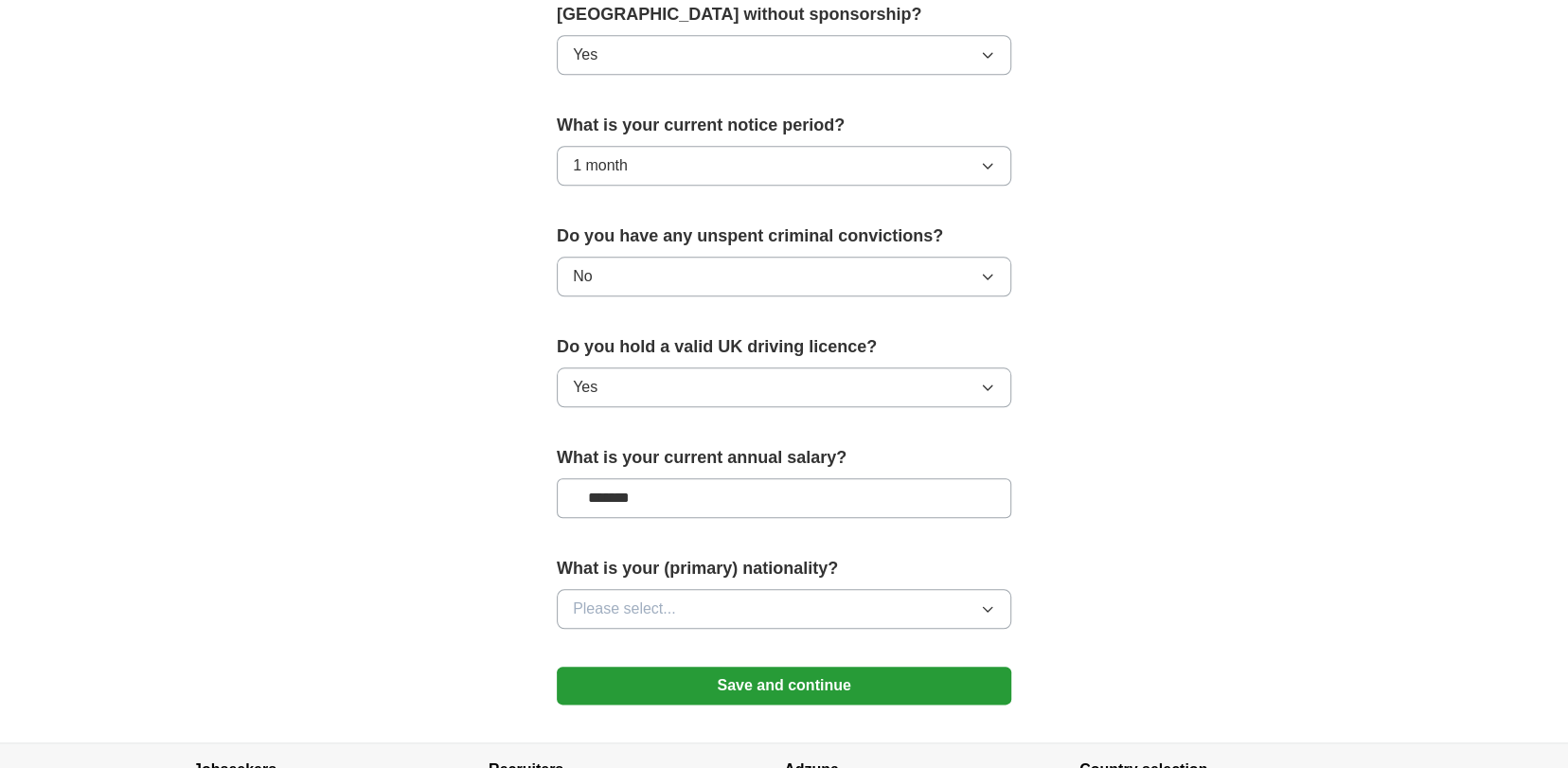
scroll to position [1042, 0]
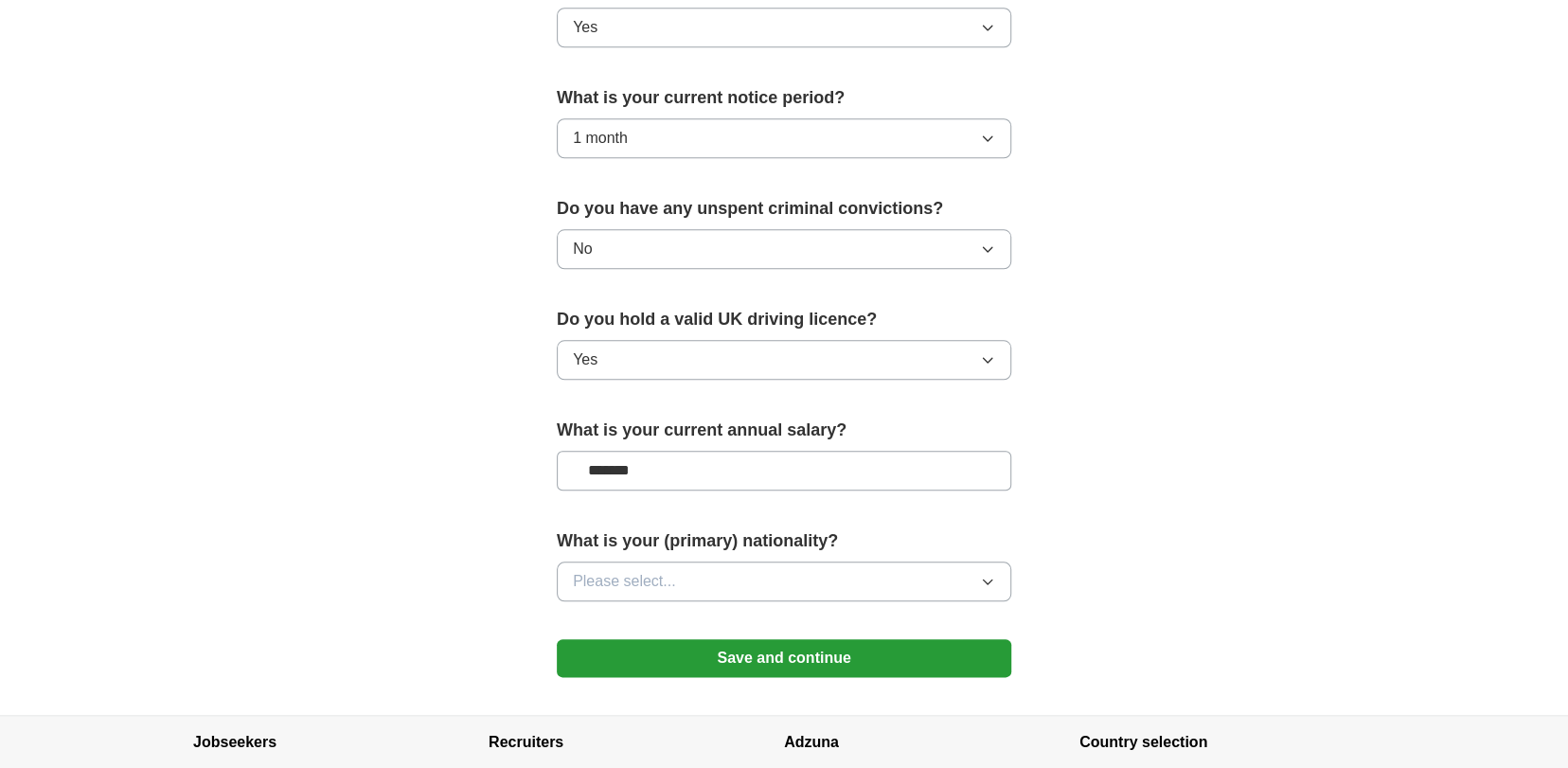
type input "*******"
click at [797, 569] on button "Please select..." at bounding box center [783, 581] width 454 height 40
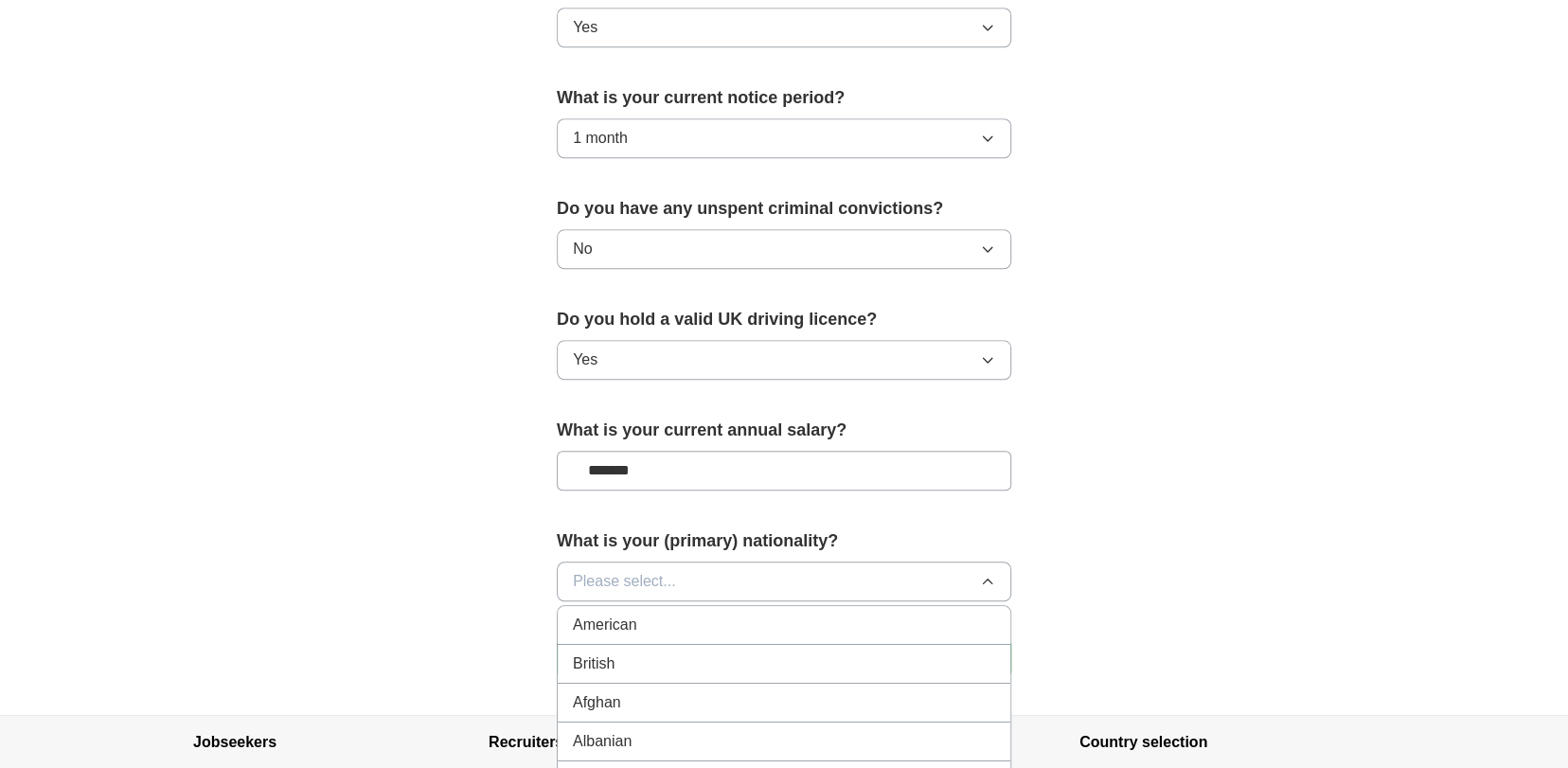
click at [745, 660] on div "British" at bounding box center [784, 664] width 423 height 23
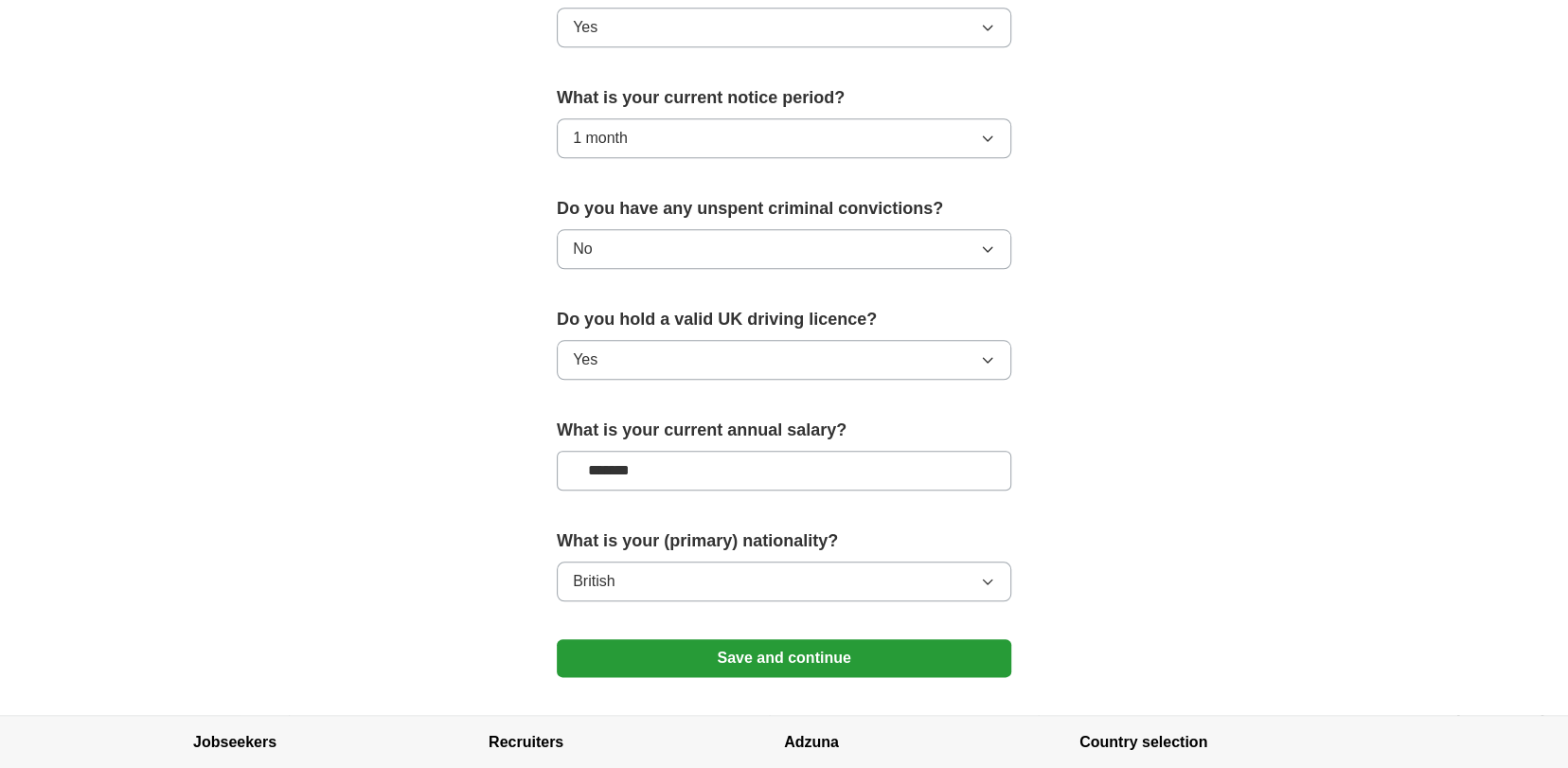
click at [788, 648] on button "Save and continue" at bounding box center [783, 658] width 454 height 38
